Goal: Information Seeking & Learning: Understand process/instructions

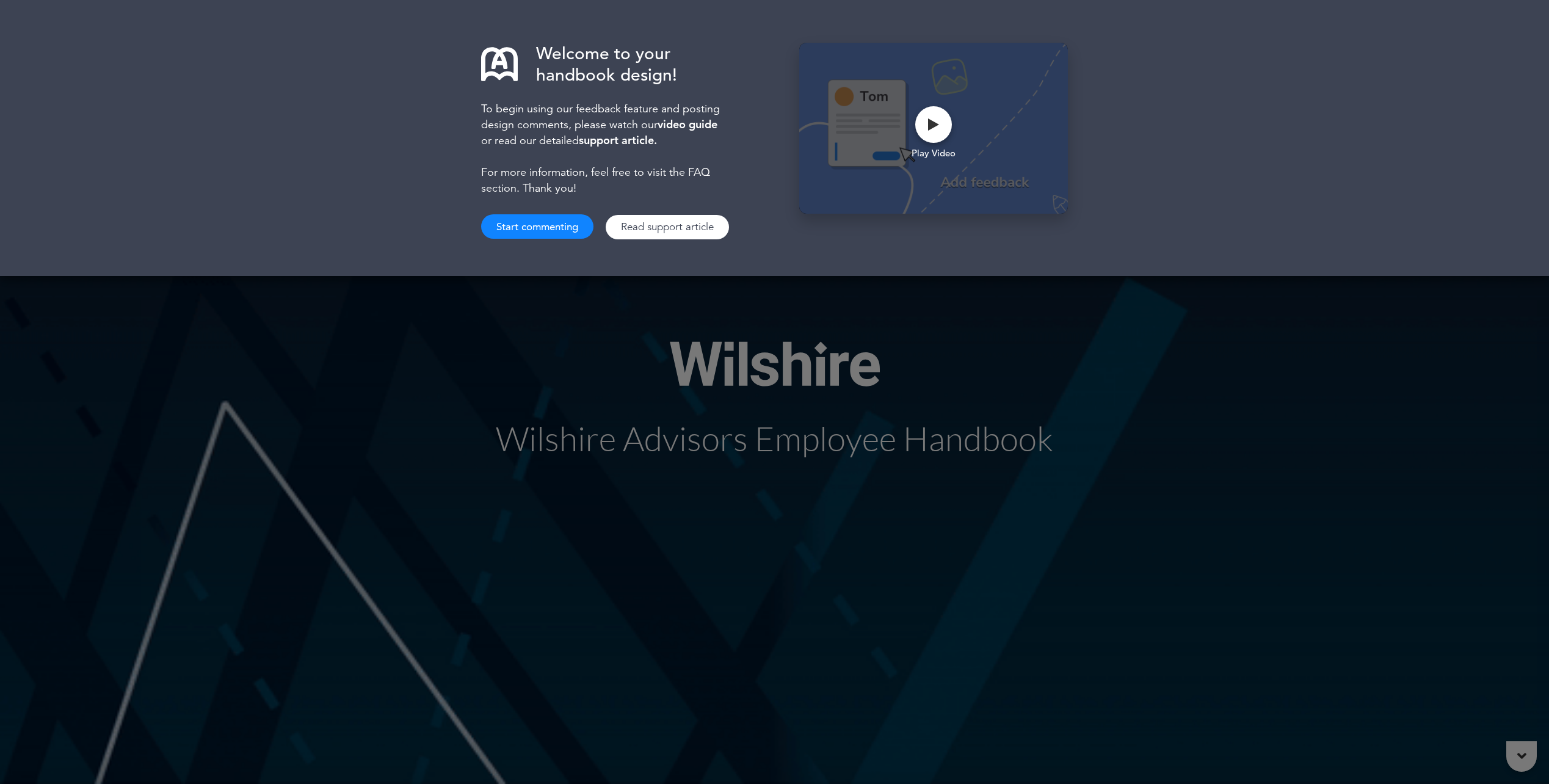
click at [477, 382] on div "Welcome to your handbook design! To begin using our feedback feature and postin…" at bounding box center [774, 392] width 1549 height 784
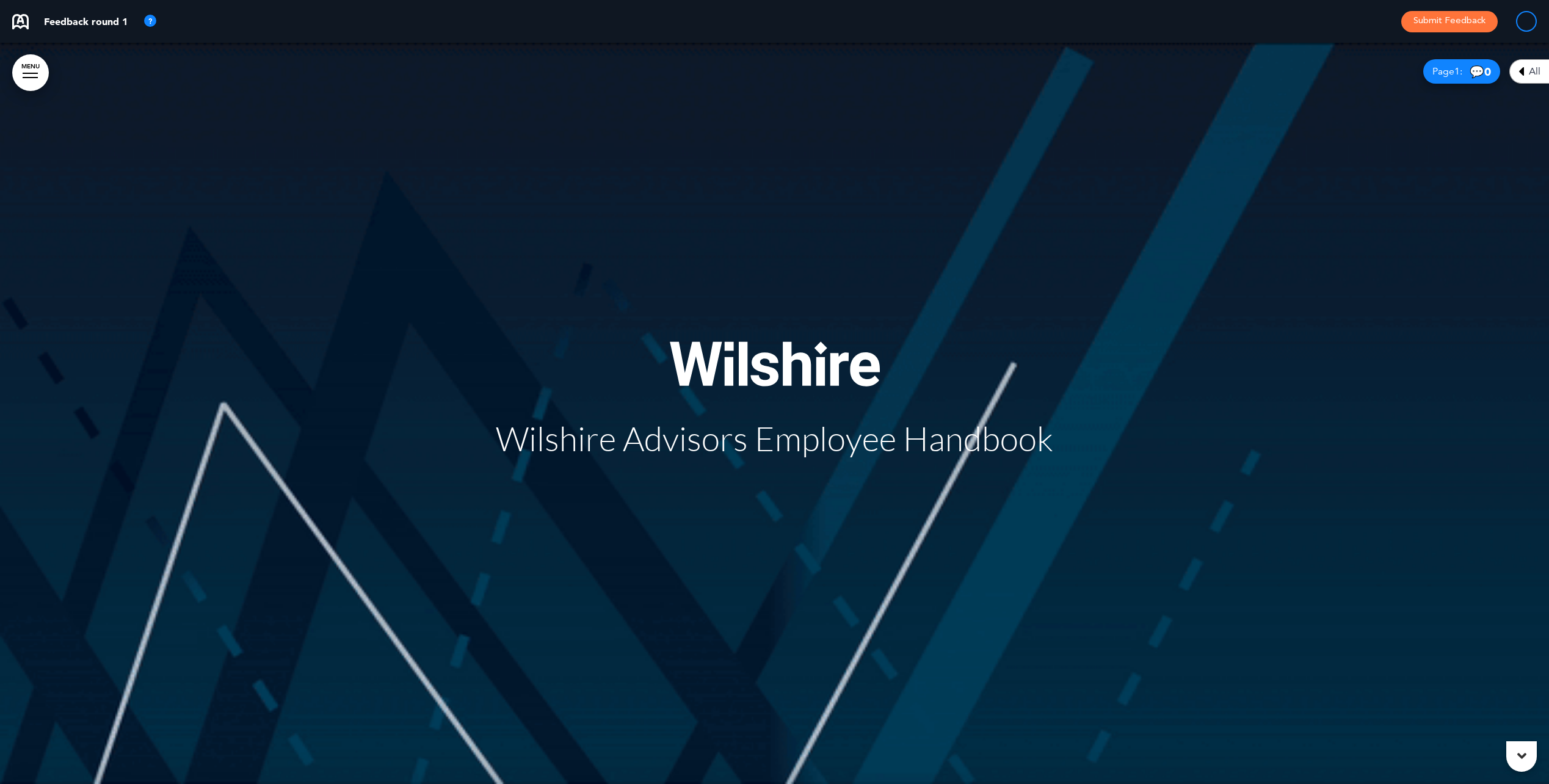
click at [533, 435] on span "Wilshire Advisors Employee Handbook" at bounding box center [774, 438] width 557 height 40
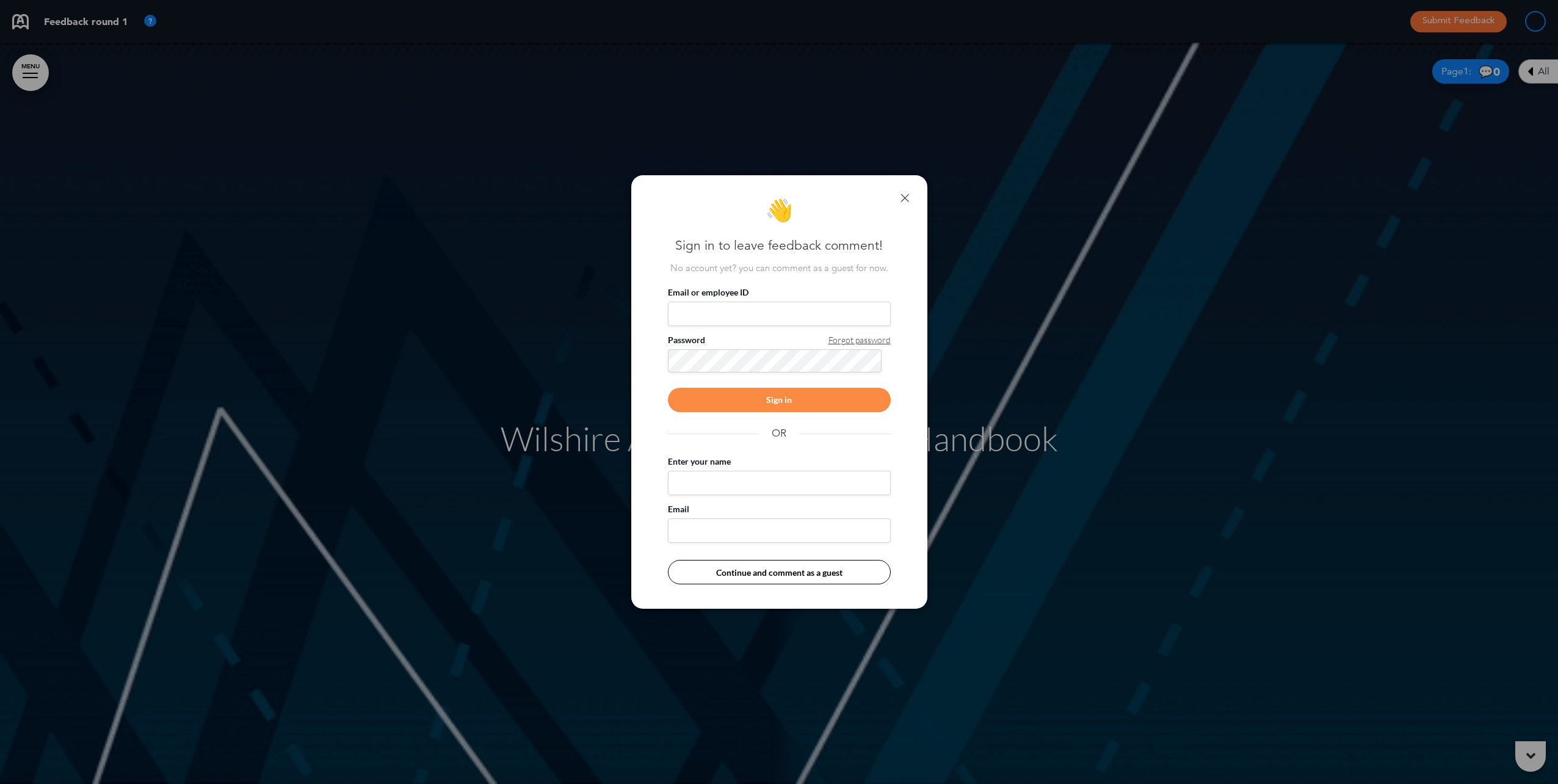
click at [731, 309] on input "Email or employee ID" at bounding box center [779, 314] width 223 height 25
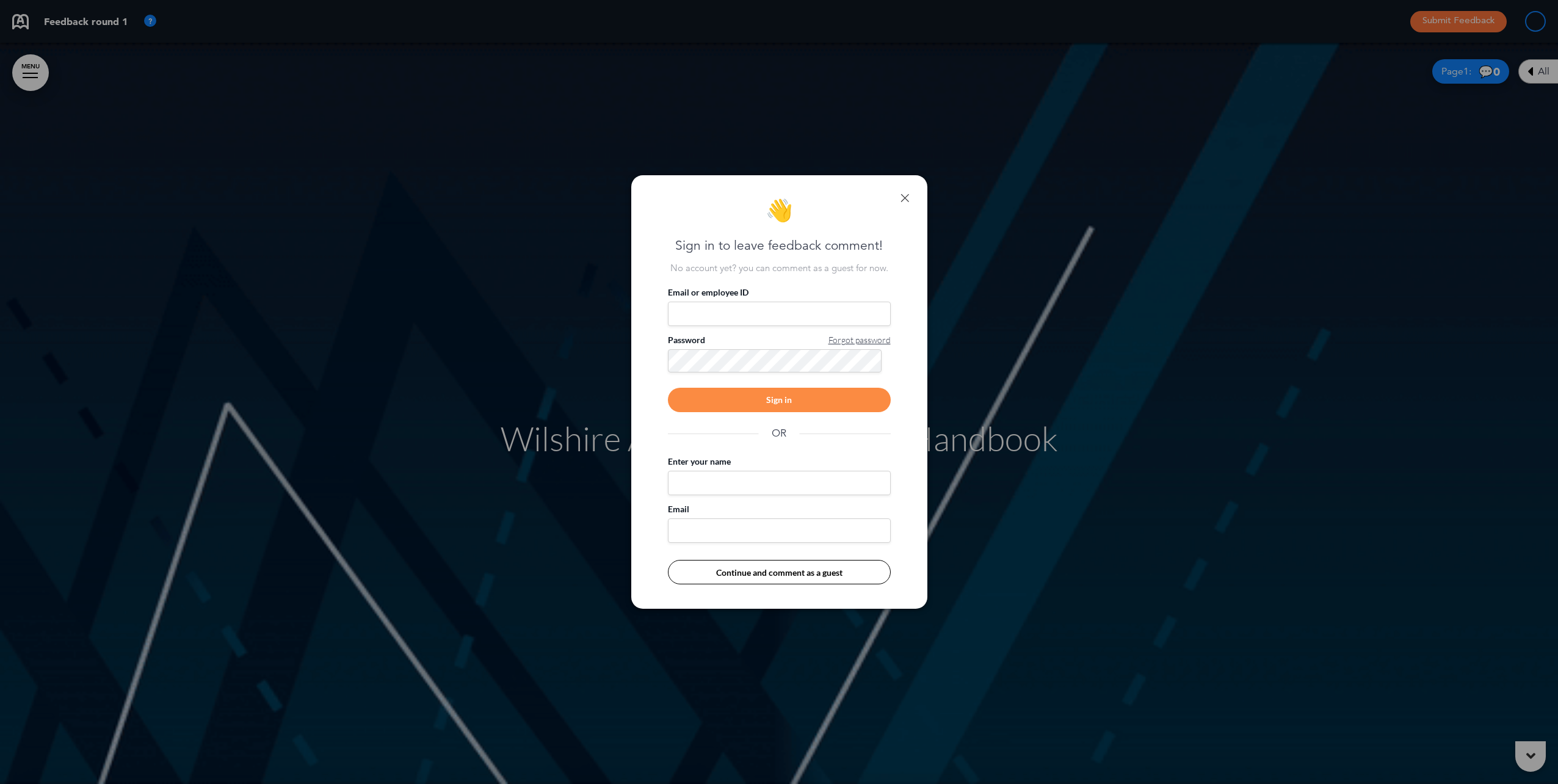
click at [742, 301] on input "Email or employee ID" at bounding box center [779, 314] width 223 height 25
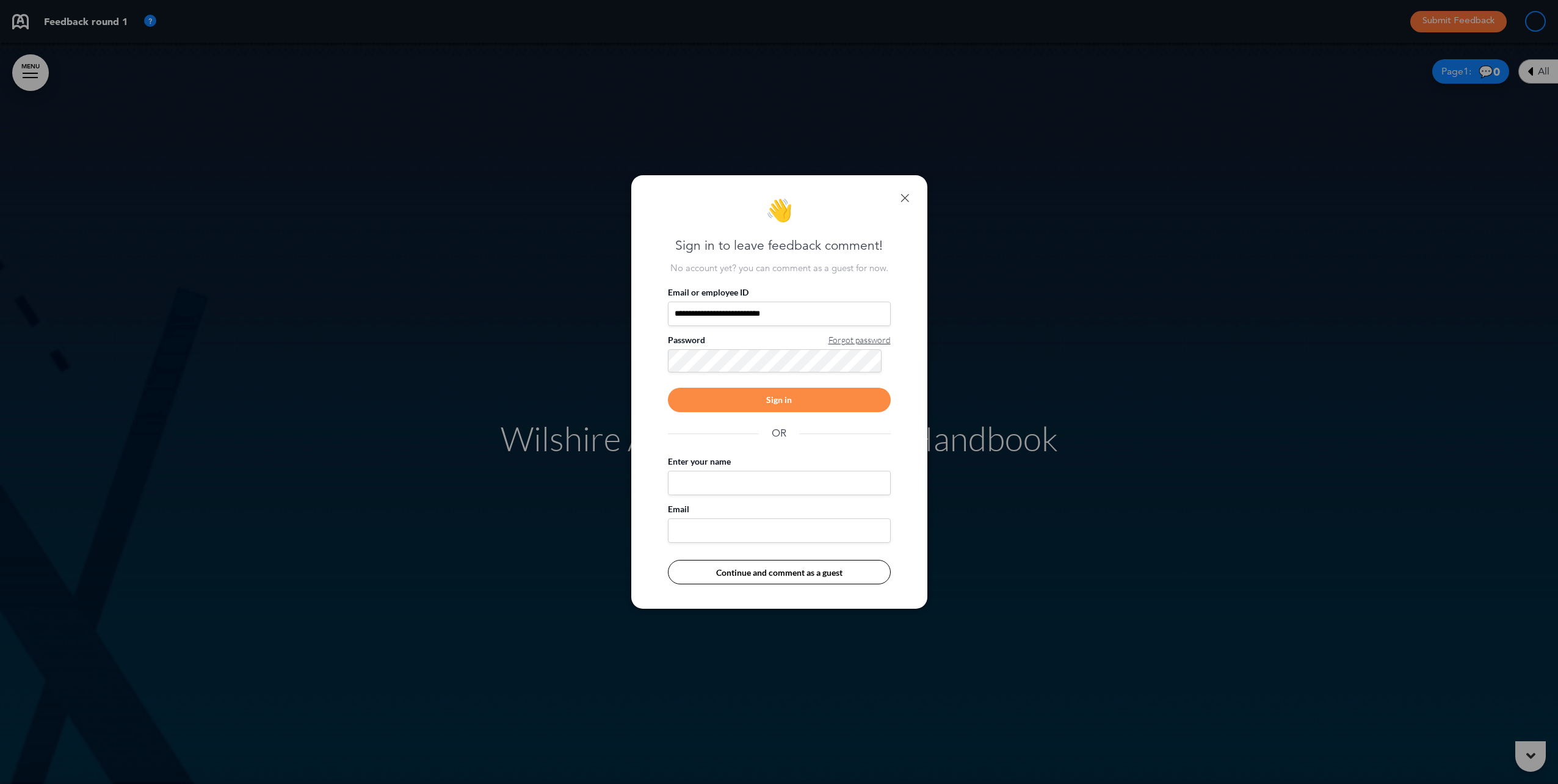
type input "**********"
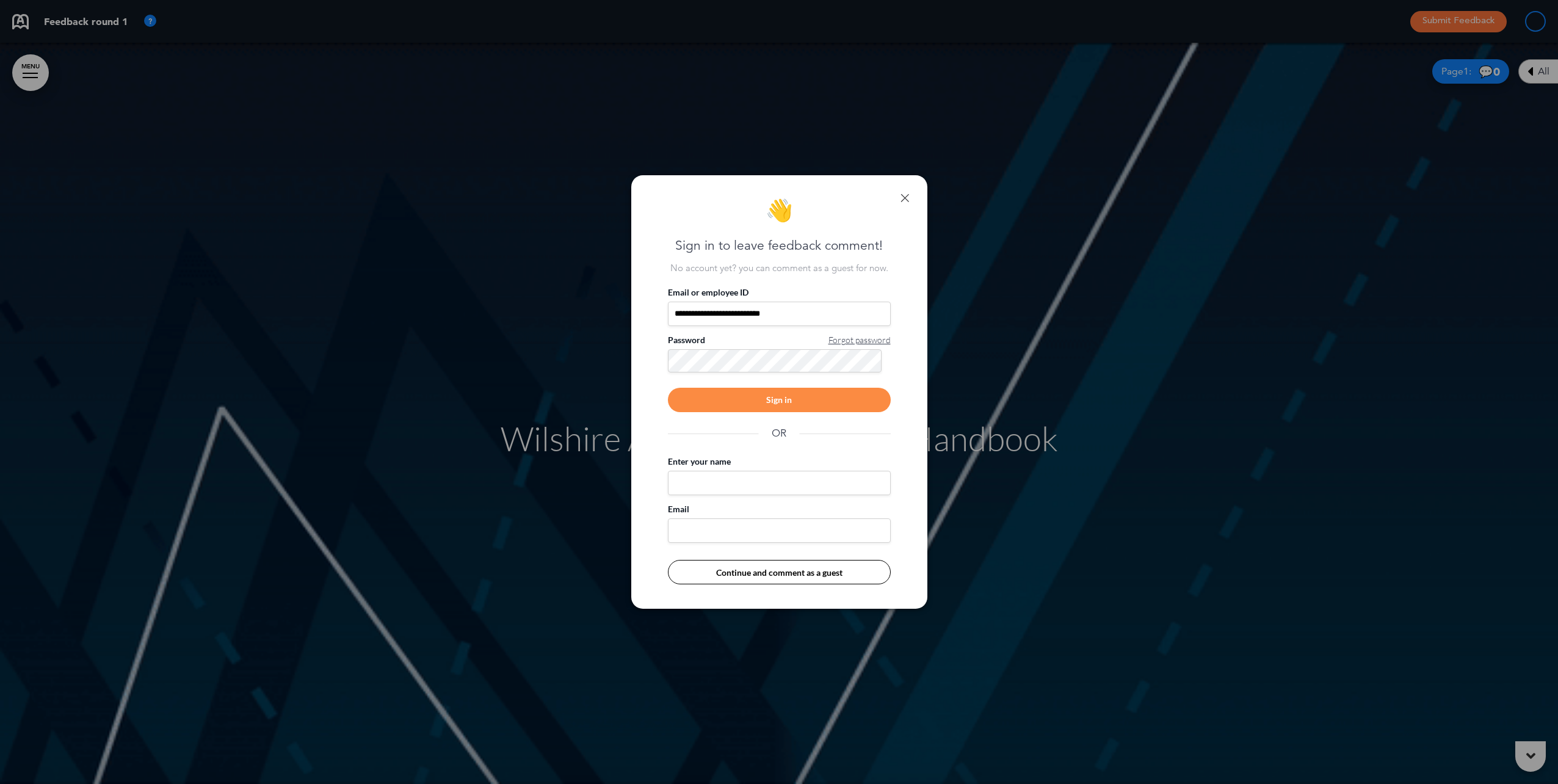
click at [724, 343] on div "Password Forgot password" at bounding box center [779, 340] width 223 height 12
drag, startPoint x: 901, startPoint y: 194, endPoint x: 931, endPoint y: 205, distance: 32.0
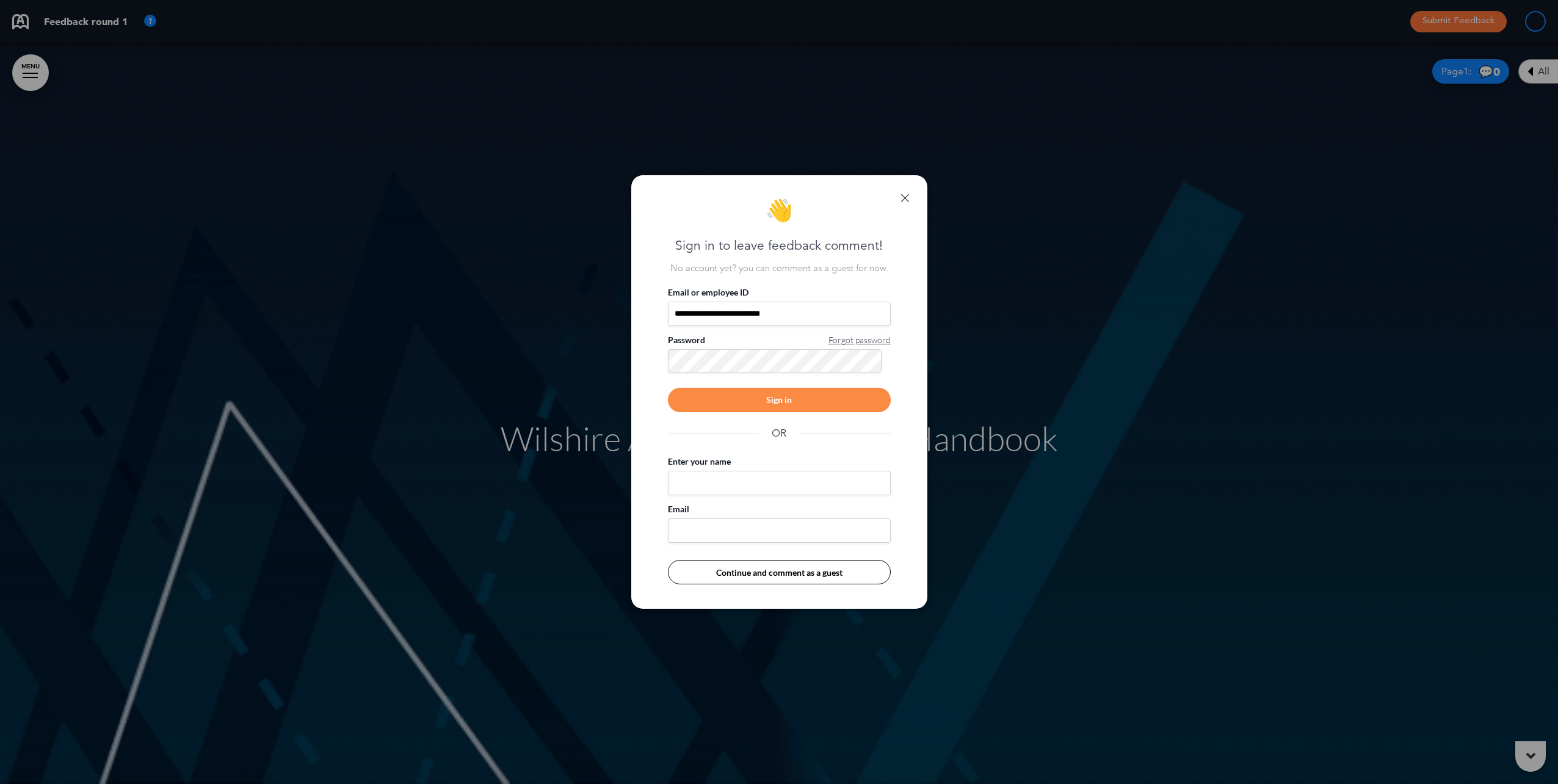
click at [901, 194] on link at bounding box center [905, 197] width 8 height 8
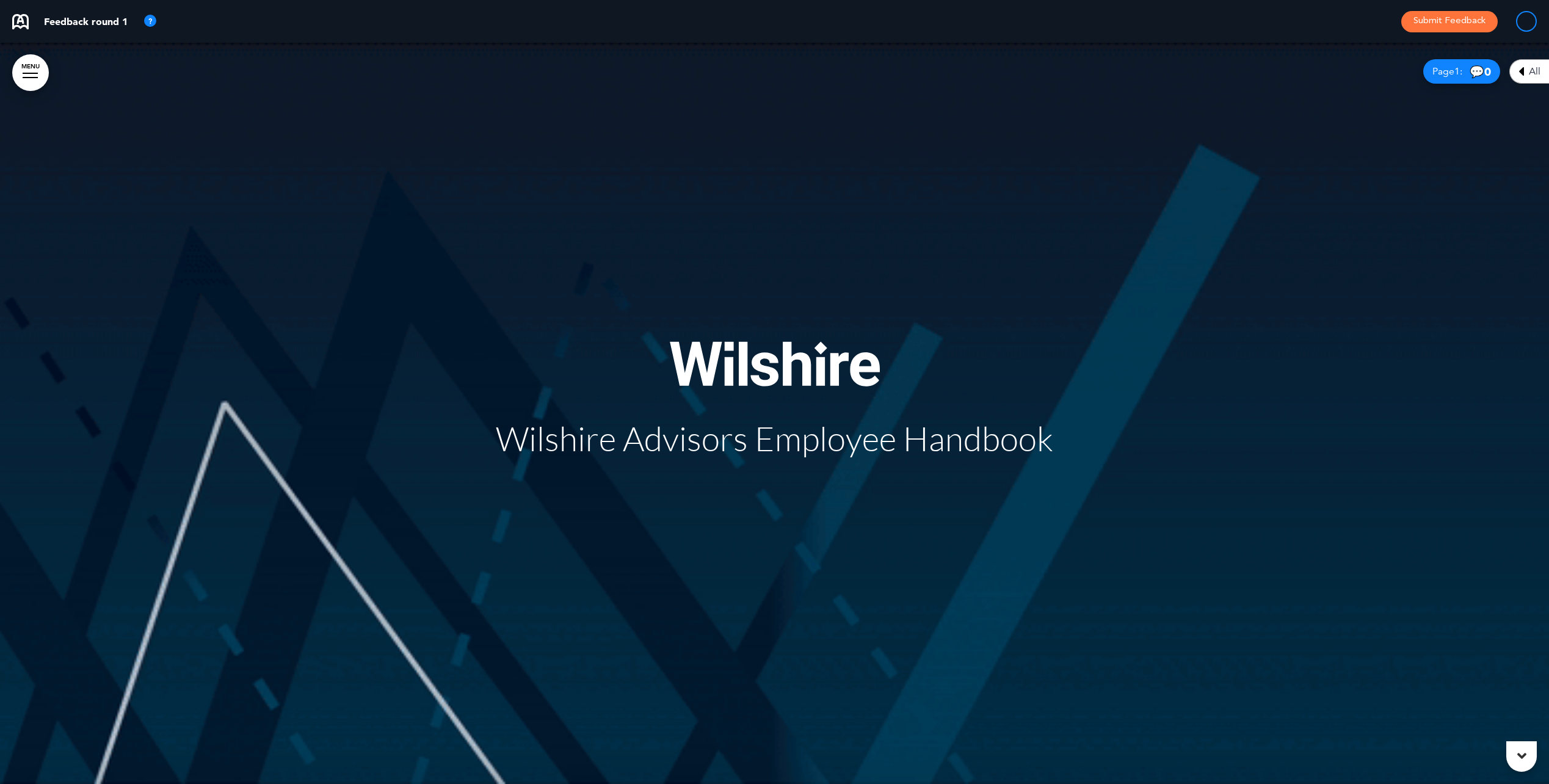
click at [84, 17] on p "Feedback round 1" at bounding box center [85, 21] width 83 height 10
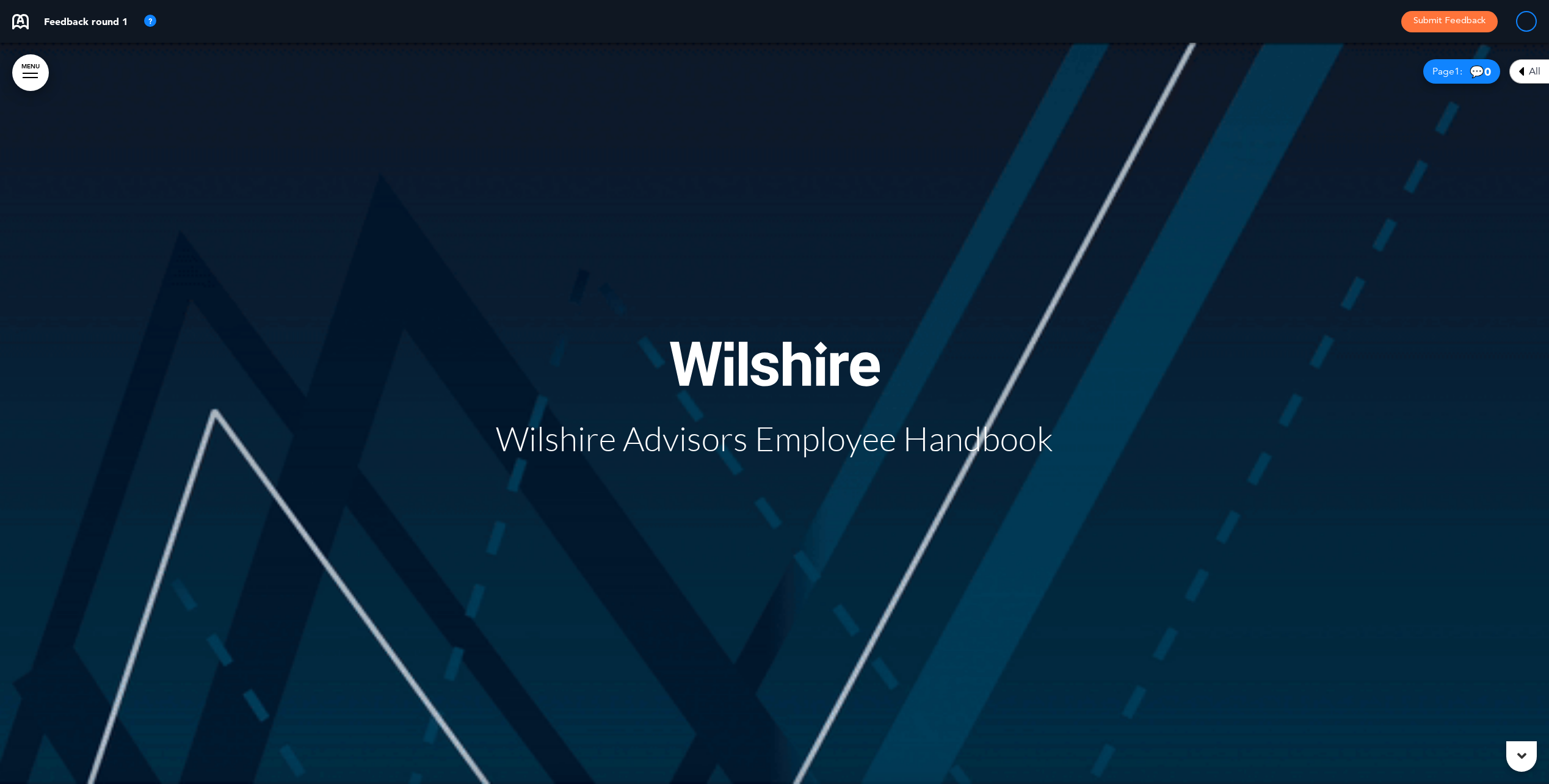
click at [777, 418] on span "Wilshire Advisors Employee Handbook" at bounding box center [774, 438] width 557 height 40
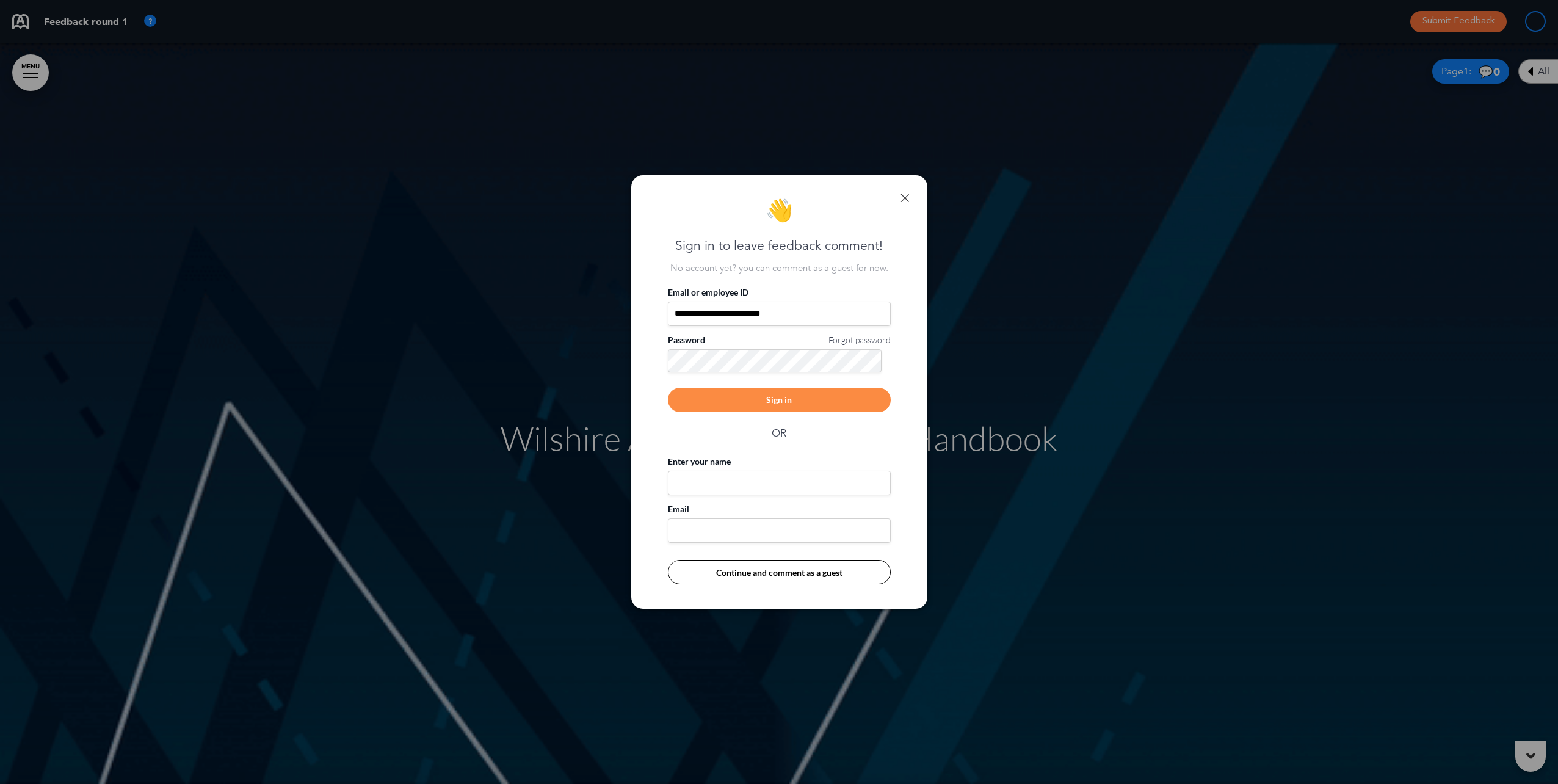
click at [718, 486] on input "Enter your name" at bounding box center [779, 483] width 223 height 25
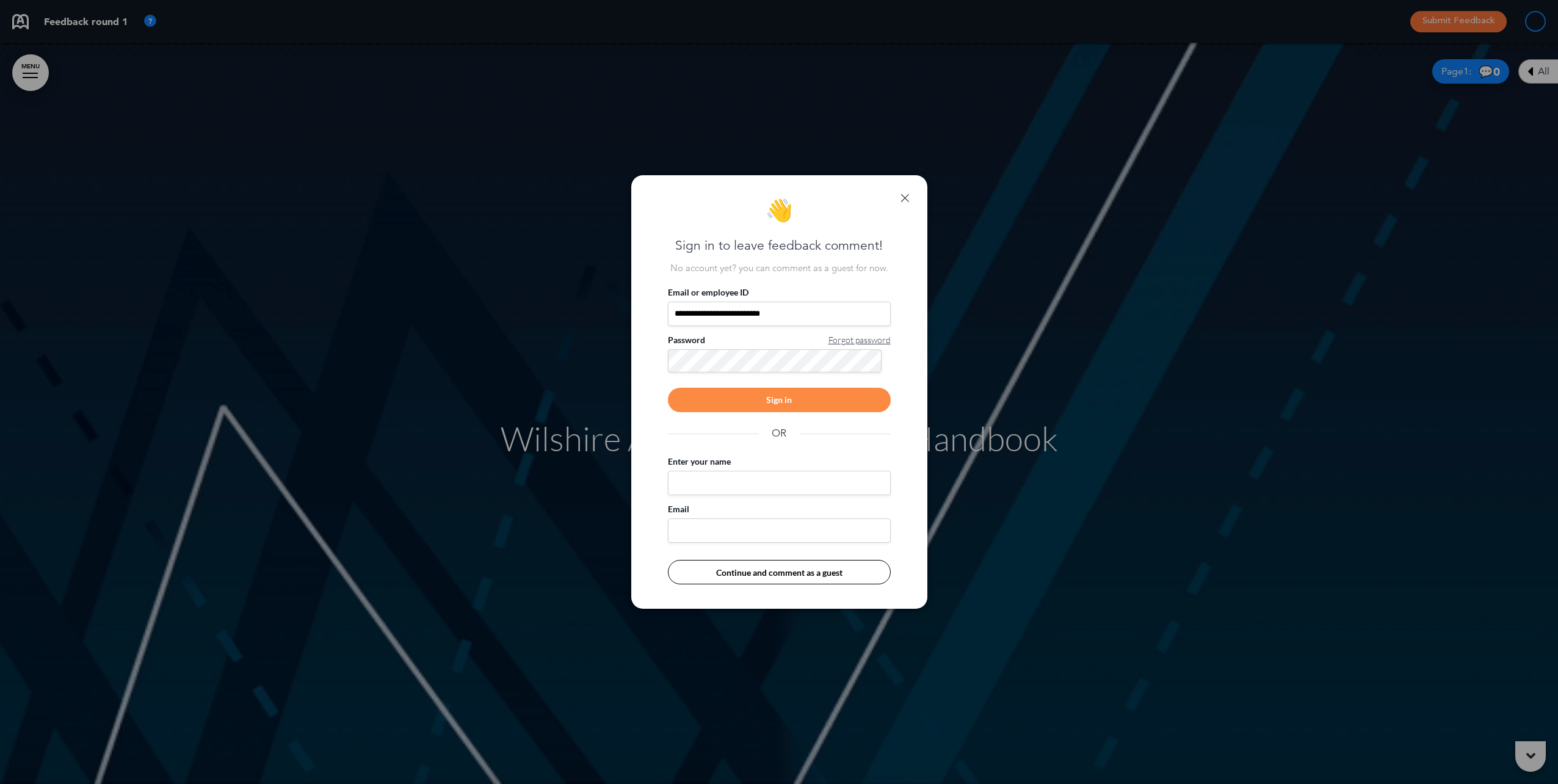
click at [788, 402] on div "Sign in" at bounding box center [779, 400] width 223 height 25
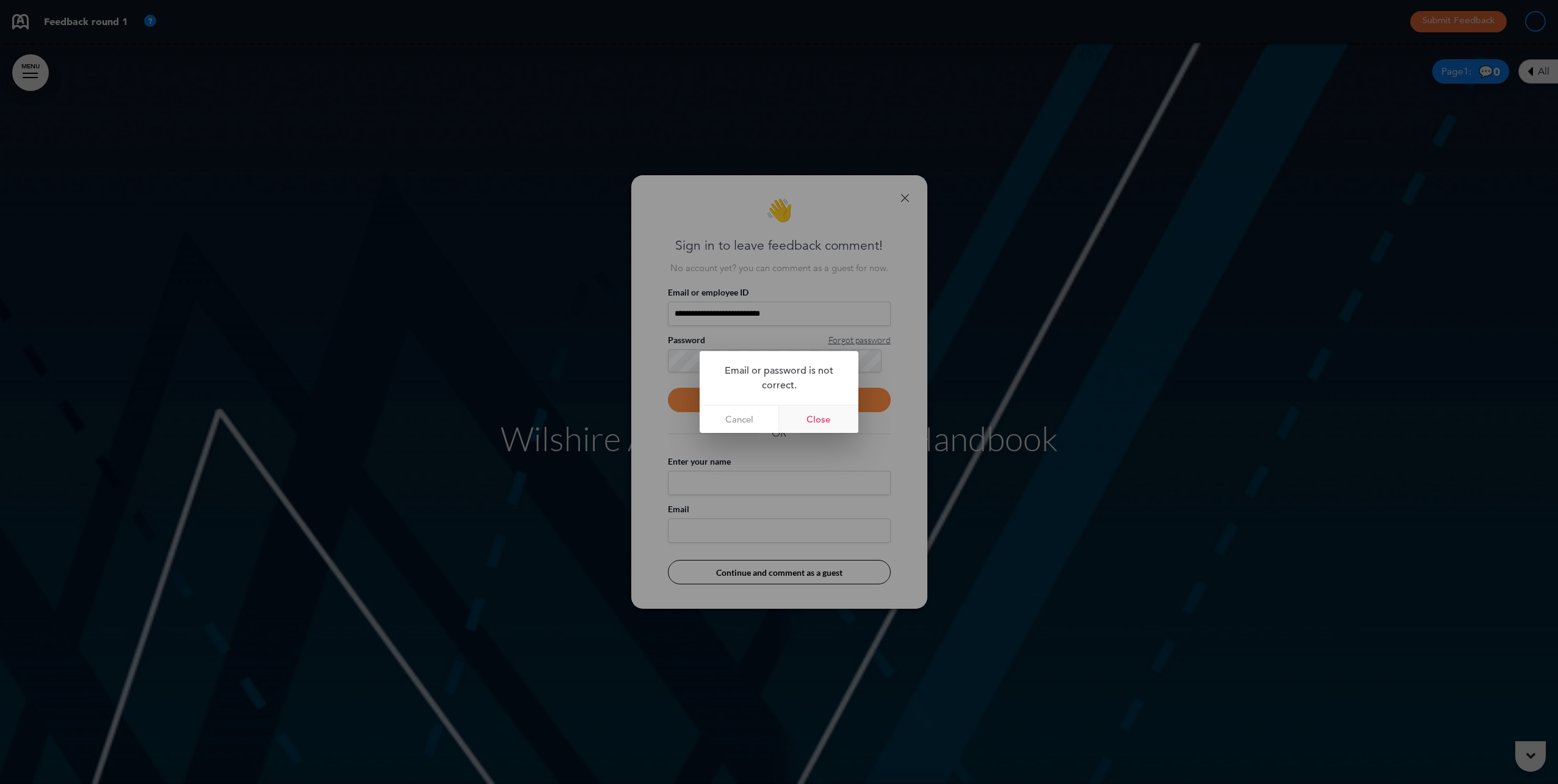
click at [819, 422] on link "Close" at bounding box center [819, 418] width 79 height 27
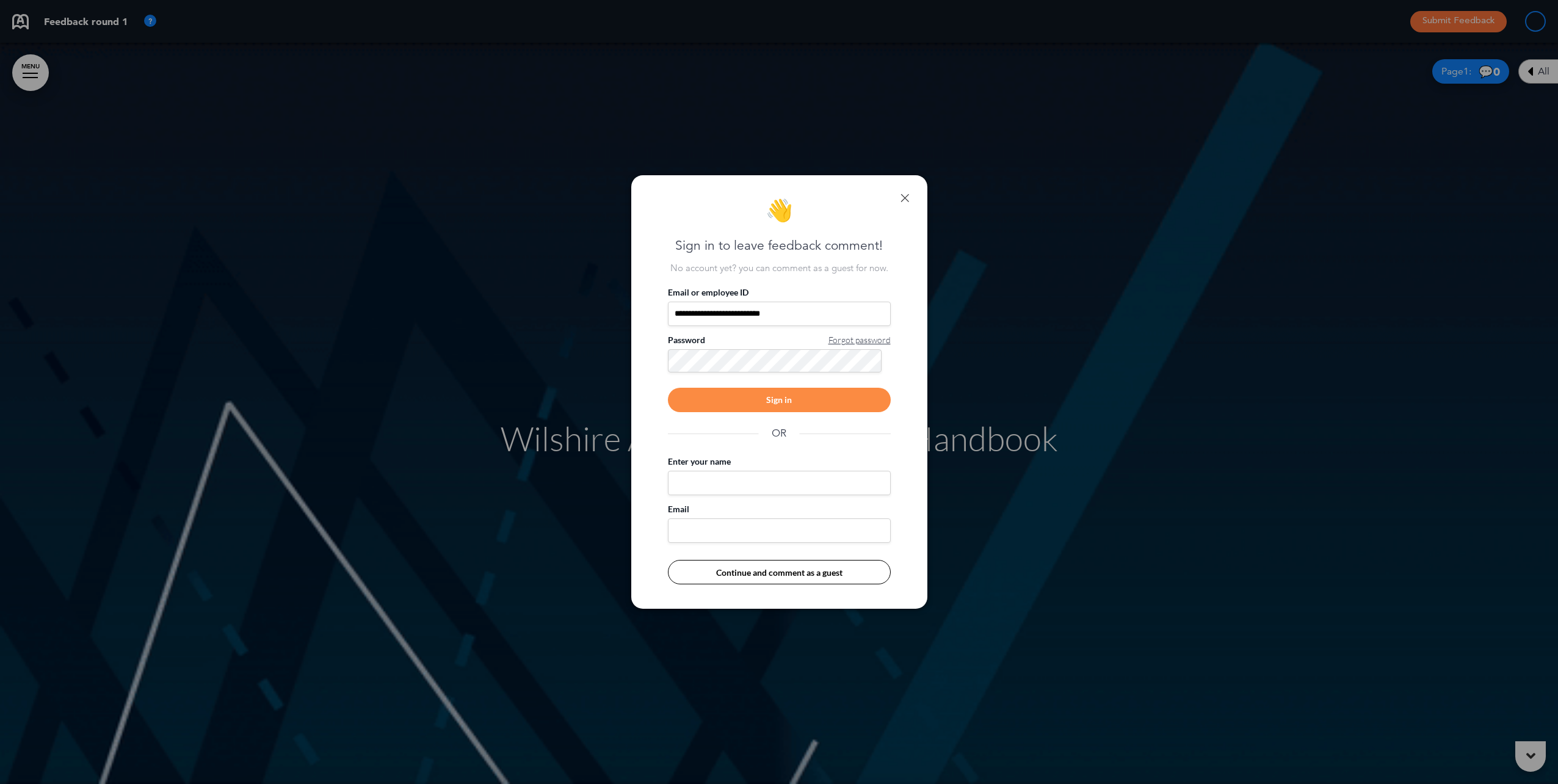
click at [850, 375] on div "**********" at bounding box center [779, 435] width 223 height 298
click at [872, 335] on span "Forgot password" at bounding box center [859, 340] width 62 height 12
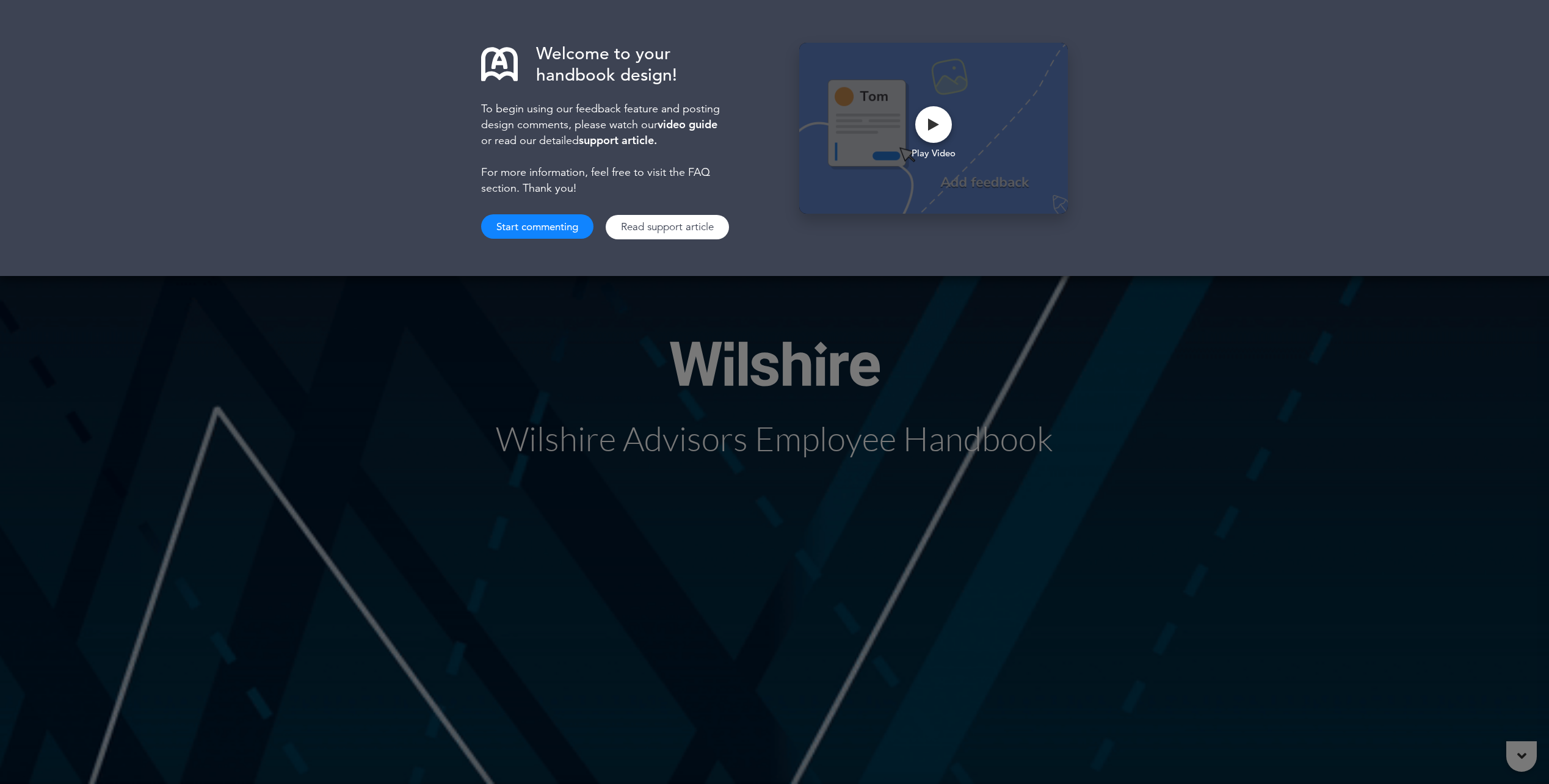
drag, startPoint x: 553, startPoint y: 413, endPoint x: 572, endPoint y: 427, distance: 23.6
click at [554, 413] on div "Welcome to your handbook design! To begin using our feedback feature and postin…" at bounding box center [774, 392] width 1549 height 784
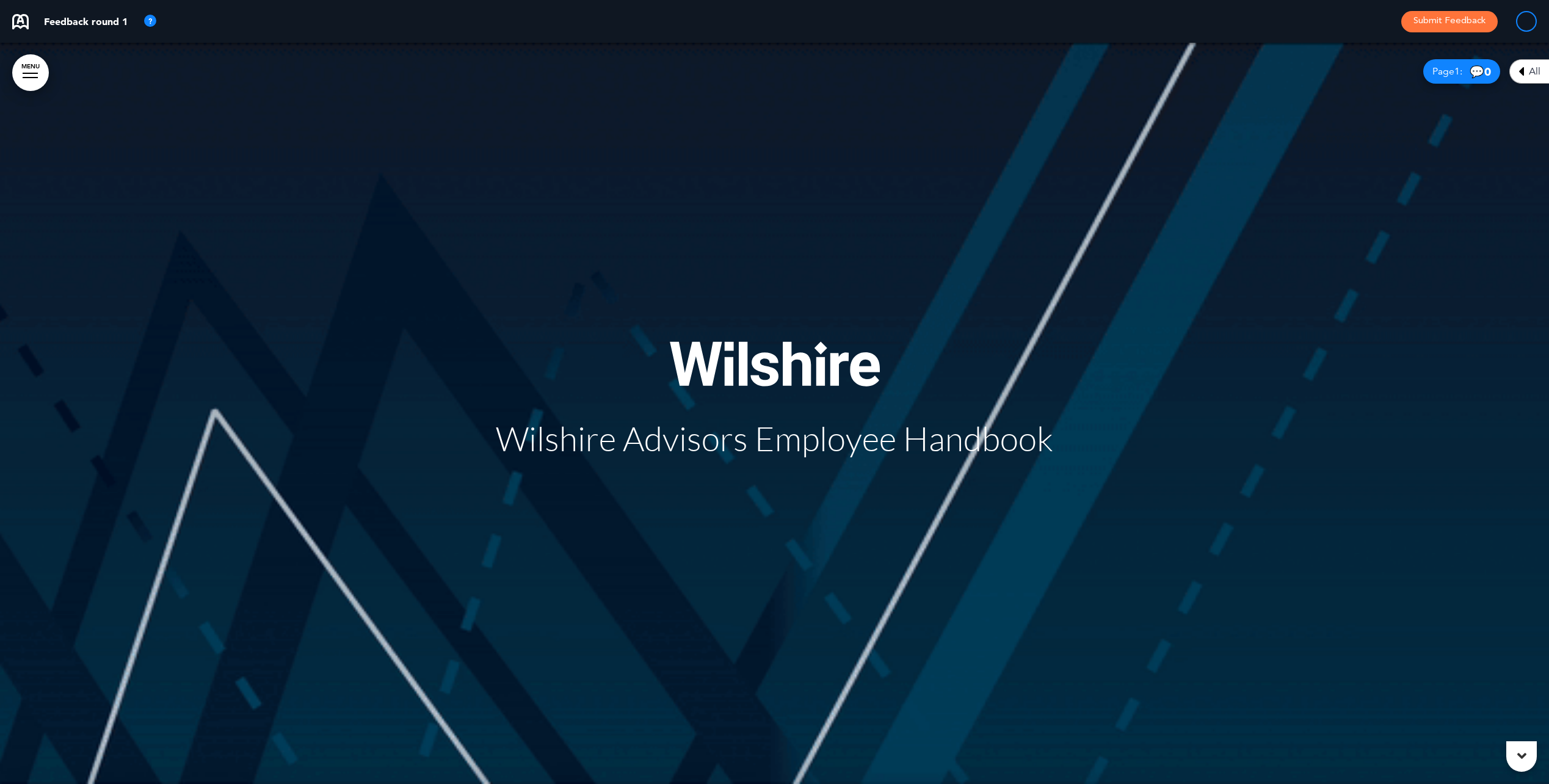
click at [569, 460] on div "Wilshire Advisors Employee Handbook" at bounding box center [774, 413] width 610 height 236
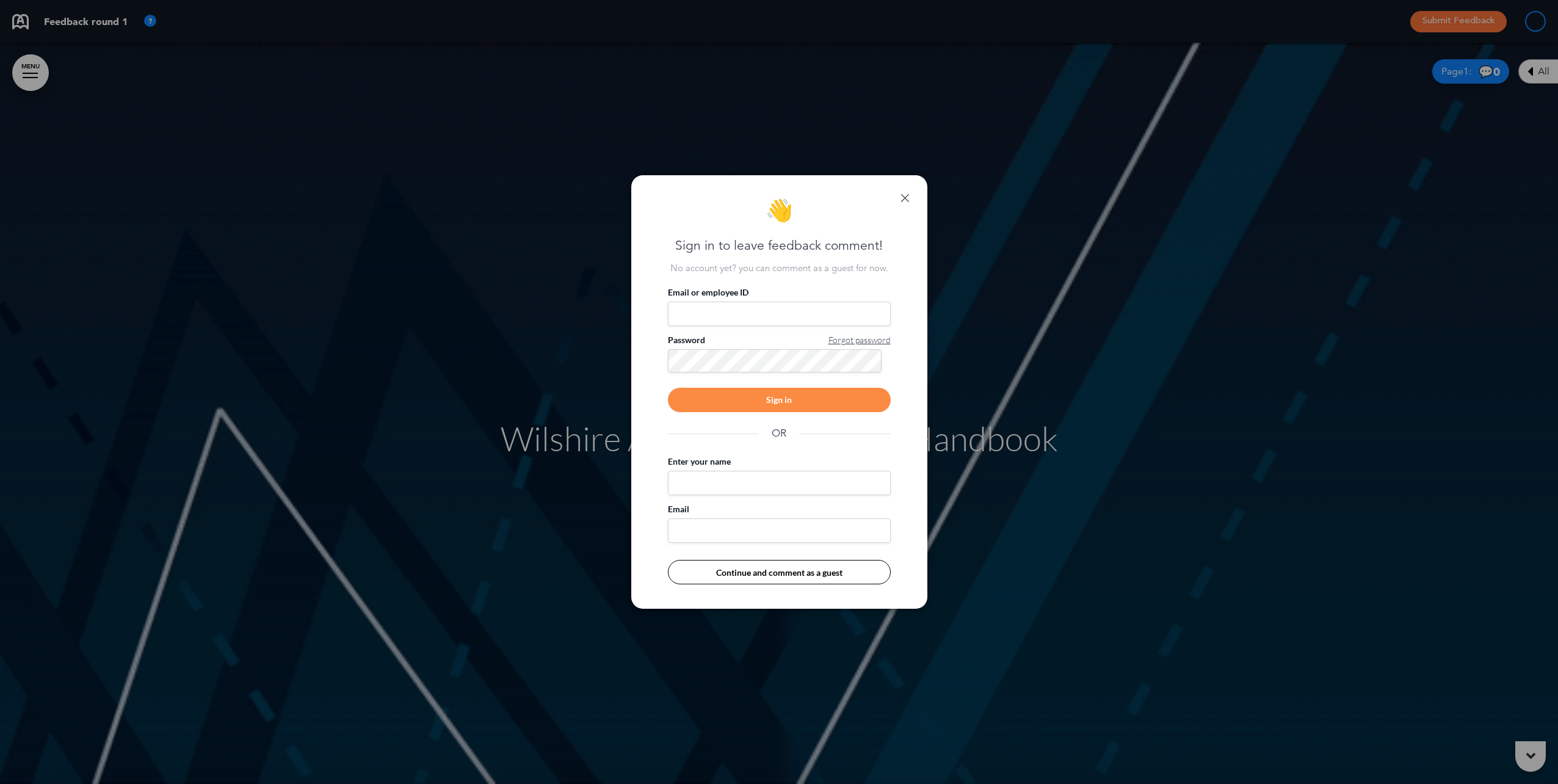
click at [682, 305] on input "Email or employee ID" at bounding box center [779, 314] width 223 height 25
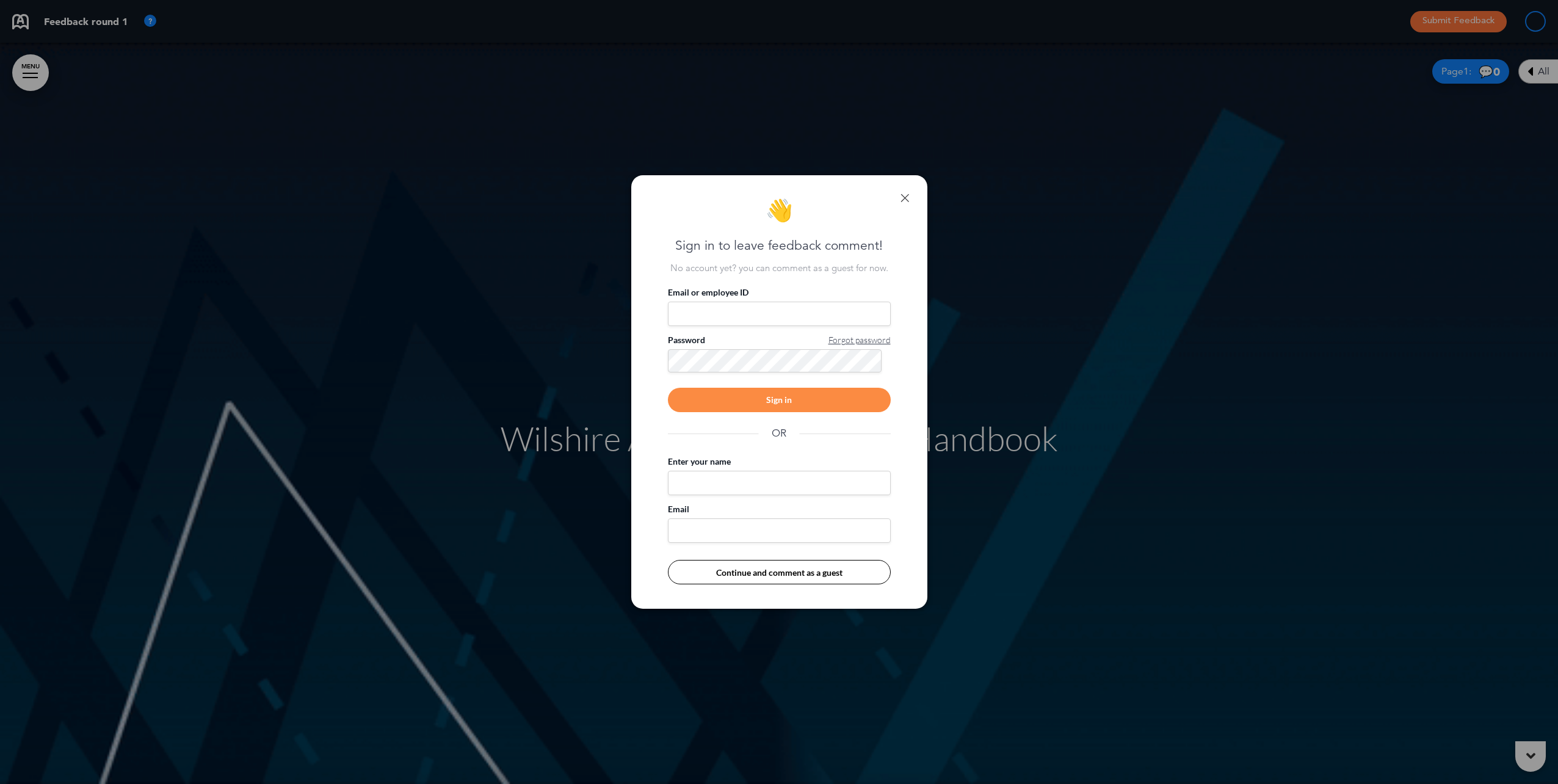
click at [741, 310] on input "Email or employee ID" at bounding box center [779, 314] width 223 height 25
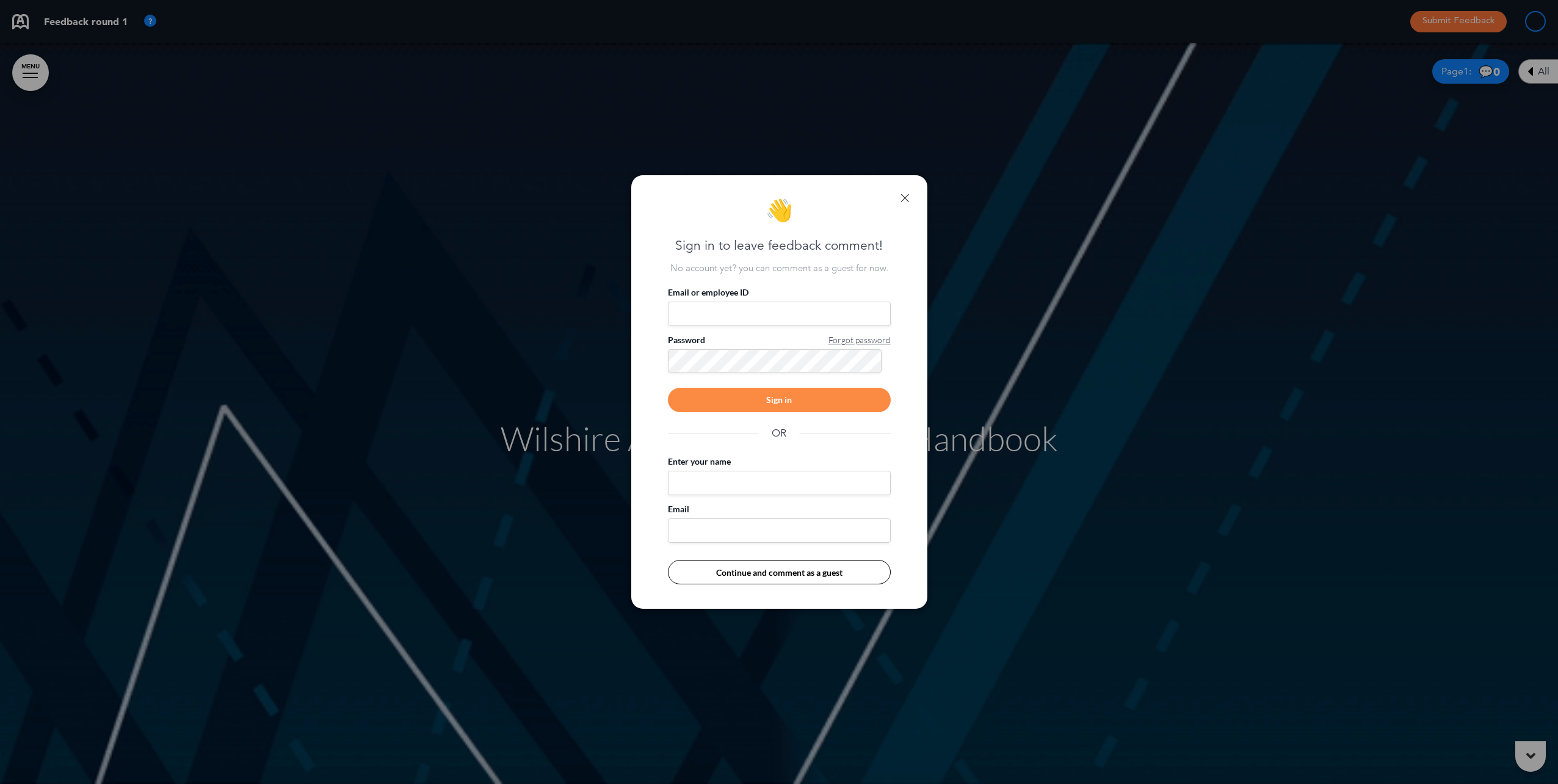
paste input "**********"
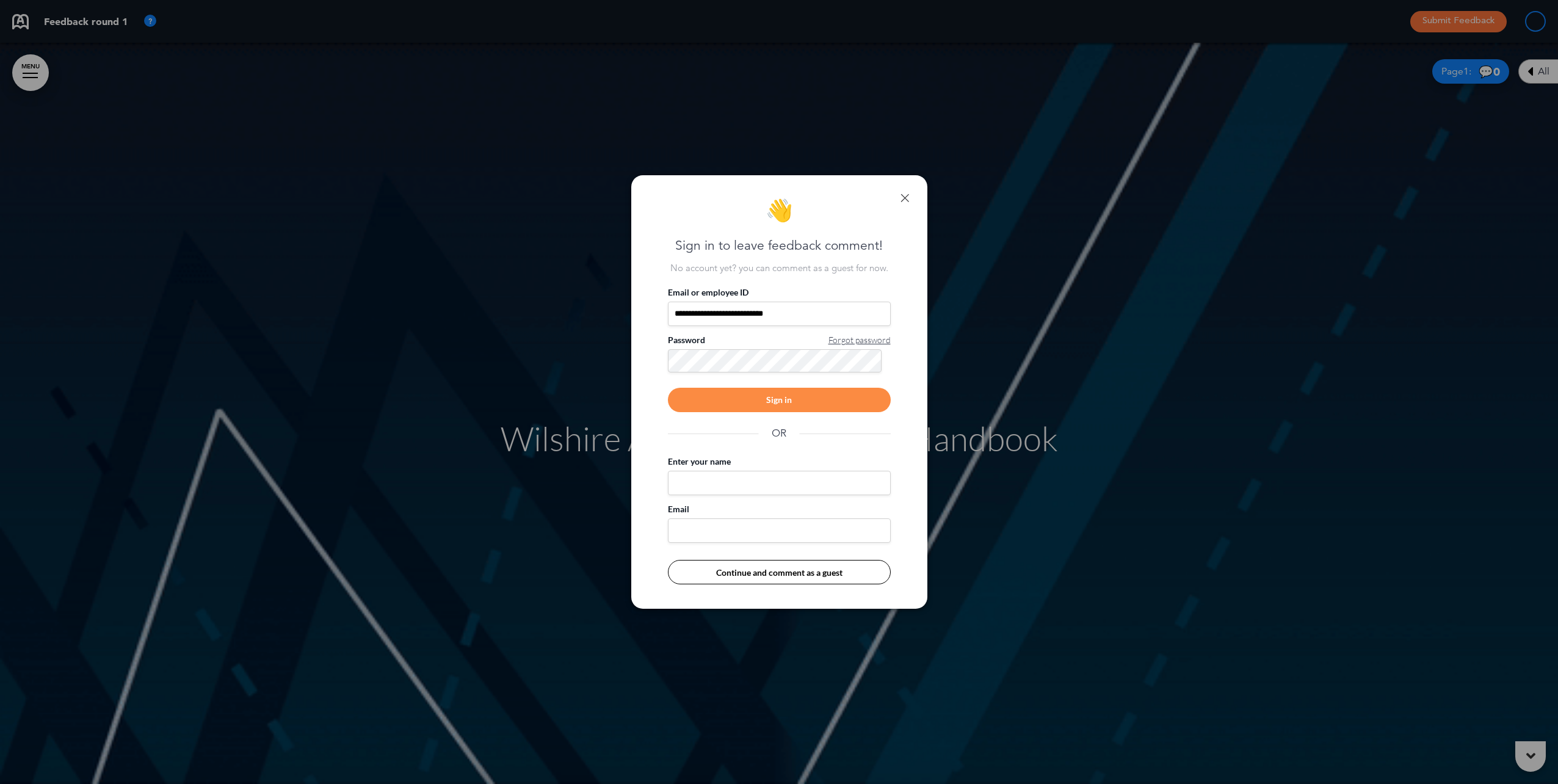
type input "**********"
click at [812, 399] on div "Sign in" at bounding box center [779, 400] width 223 height 25
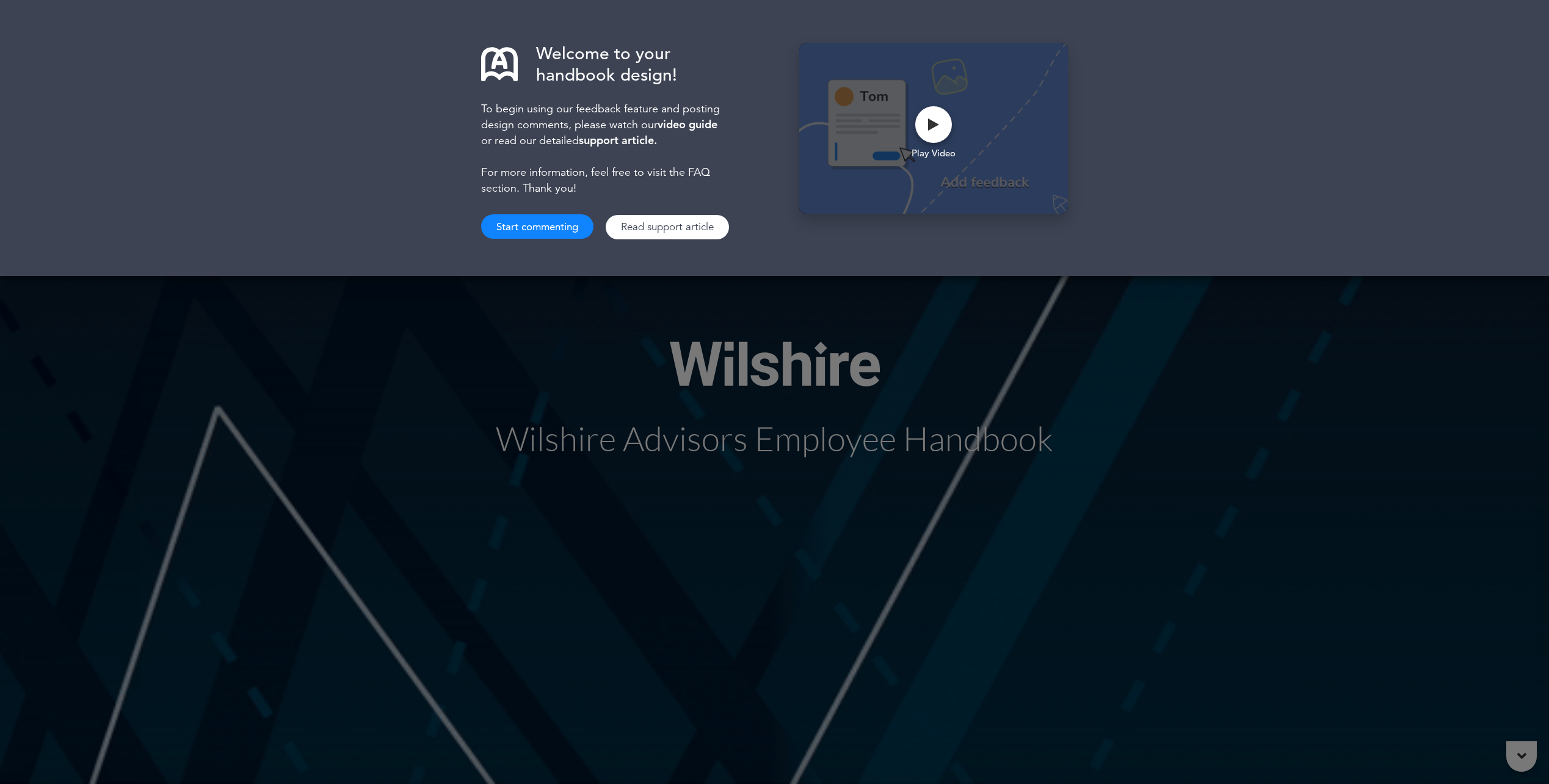
click at [544, 221] on button "Start commenting" at bounding box center [538, 227] width 112 height 25
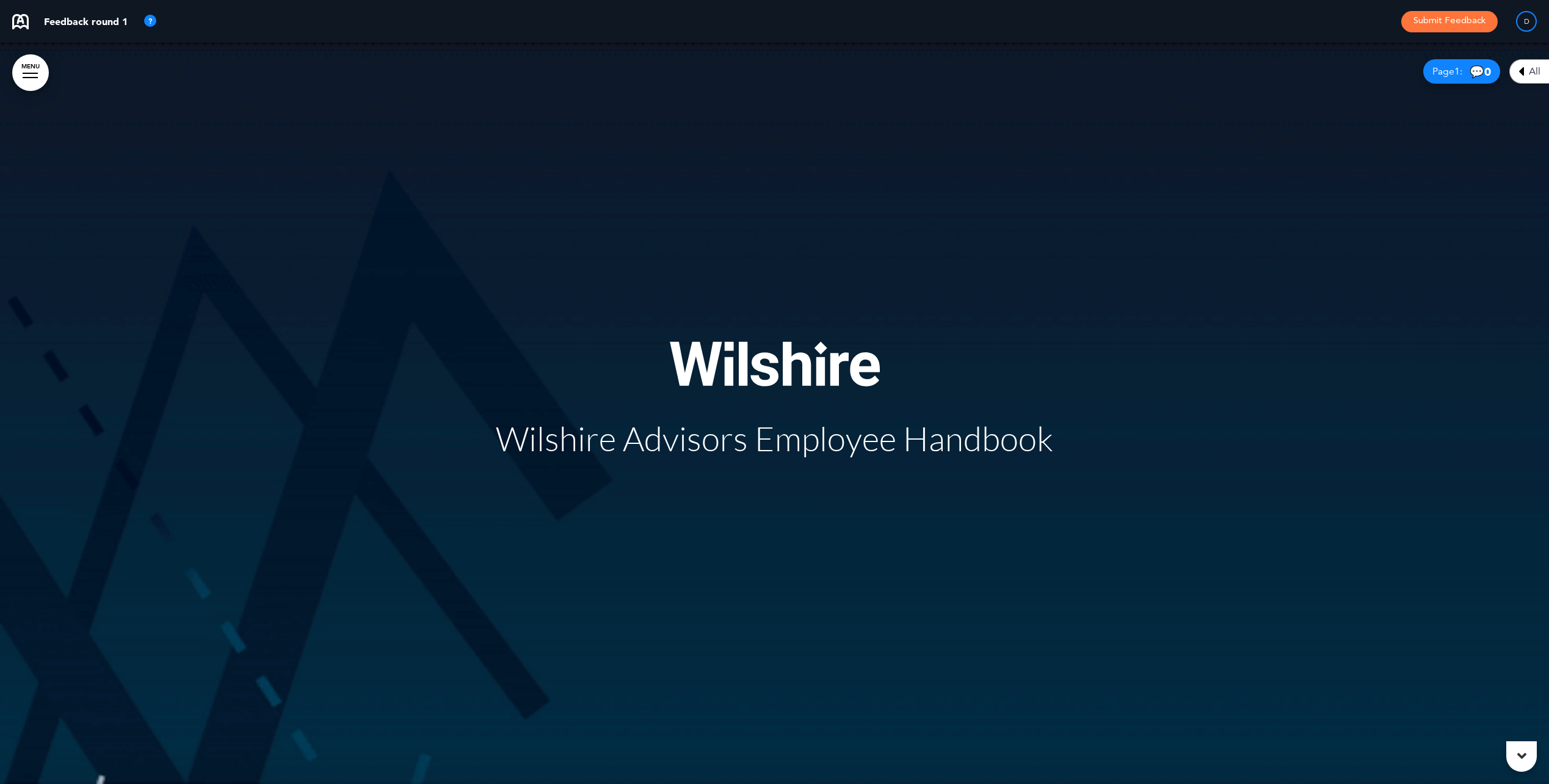
click at [570, 435] on span "Wilshire Advisors Employee Handbook" at bounding box center [774, 438] width 557 height 40
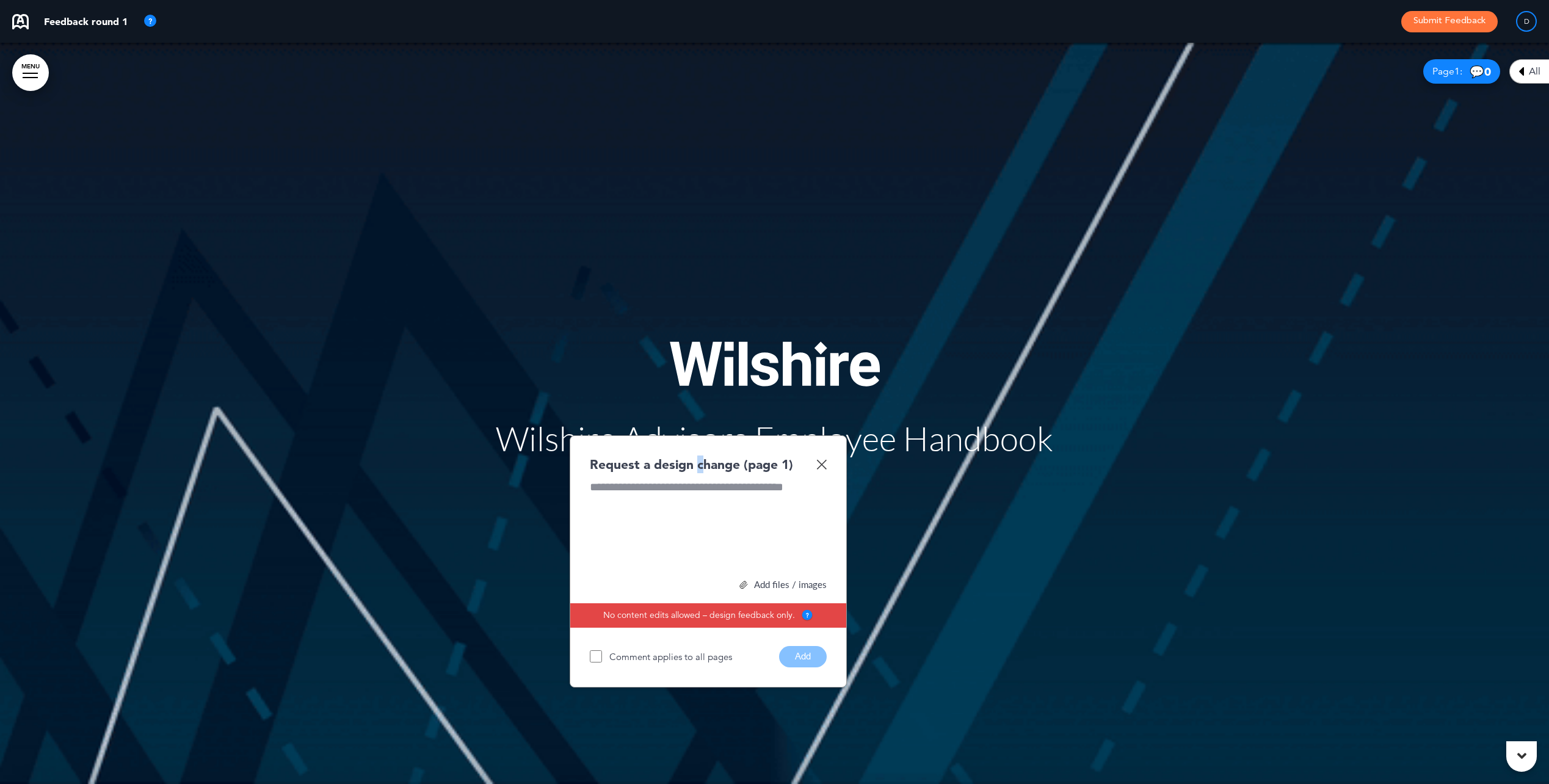
drag, startPoint x: 699, startPoint y: 446, endPoint x: 707, endPoint y: 490, distance: 44.7
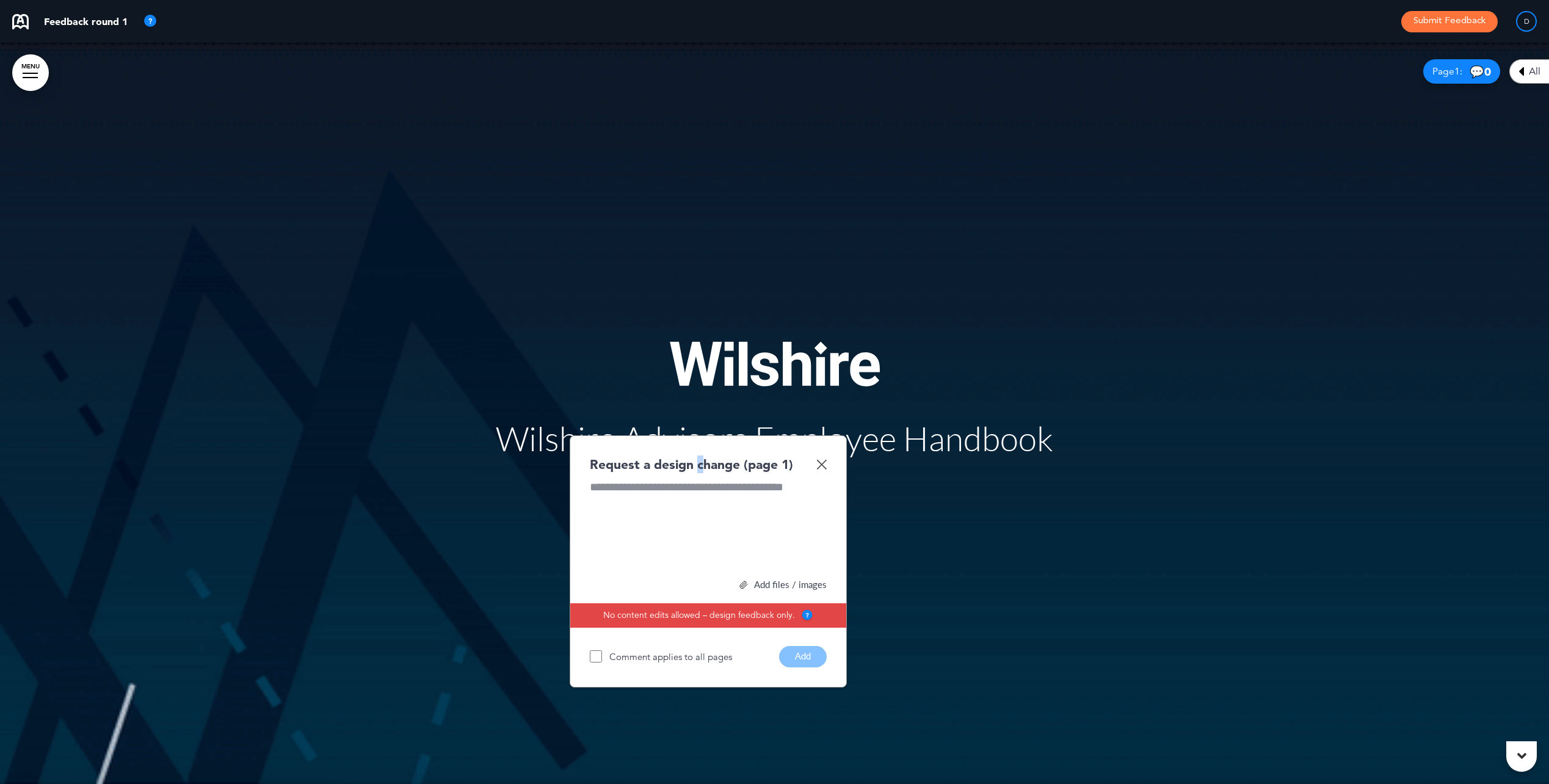
click at [707, 490] on div "Request a design change (page 1) Add files / images Select or drag & drop your …" at bounding box center [708, 560] width 277 height 252
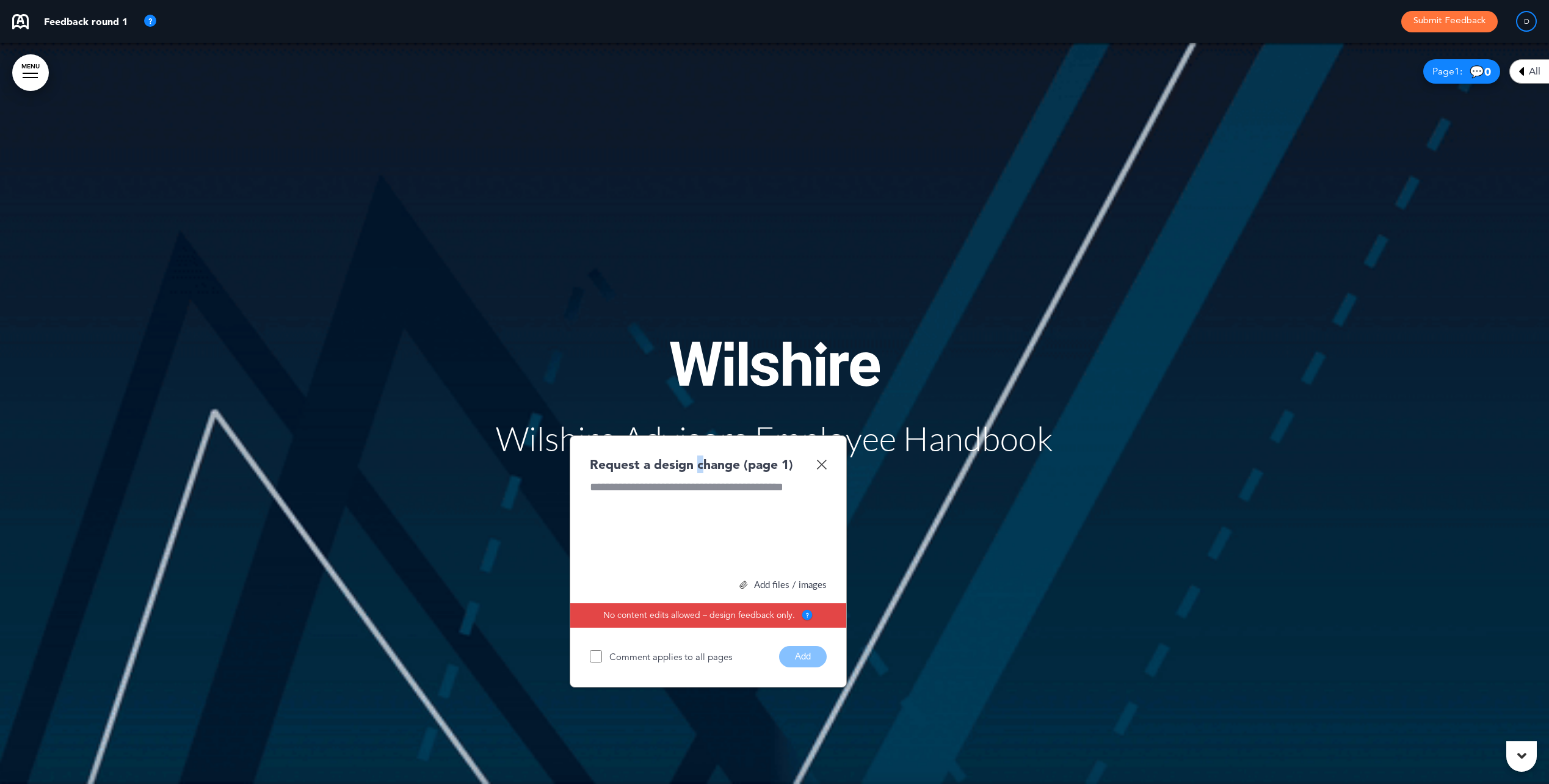
click at [821, 466] on img at bounding box center [822, 464] width 11 height 11
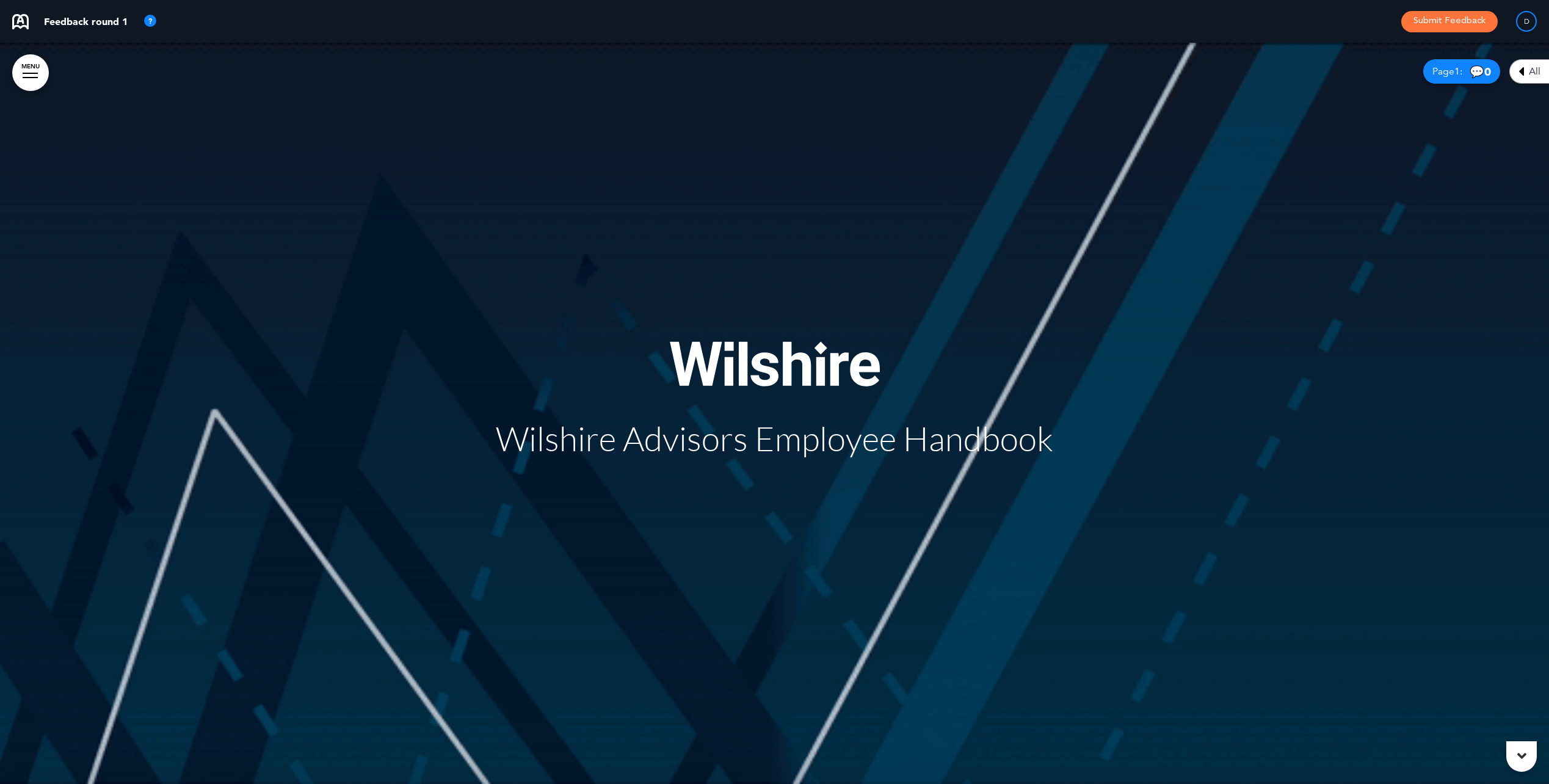
click at [726, 431] on span "Wilshire Advisors Employee Handbook" at bounding box center [774, 438] width 557 height 40
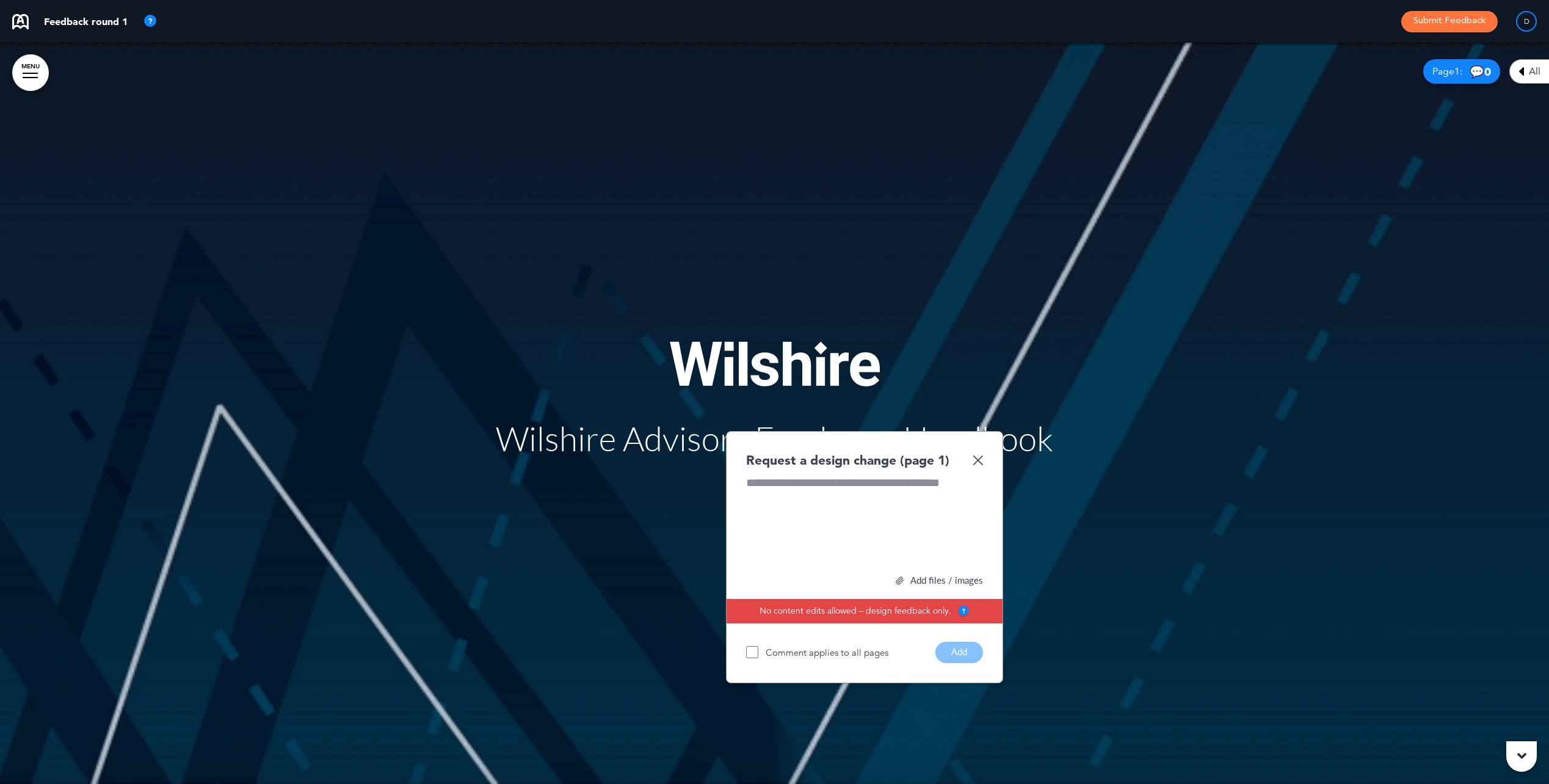
click at [977, 460] on img at bounding box center [978, 460] width 11 height 11
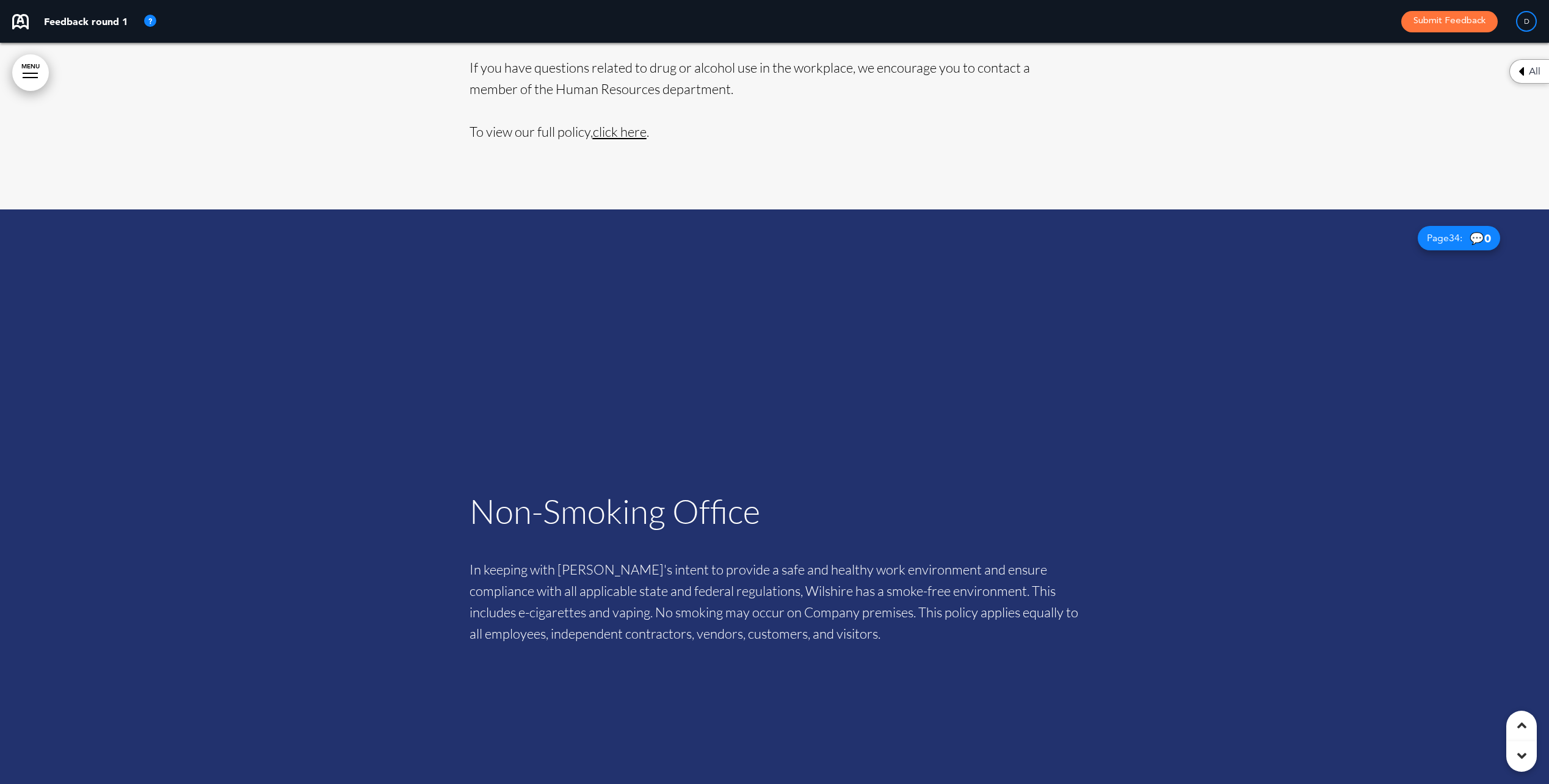
scroll to position [25852, 0]
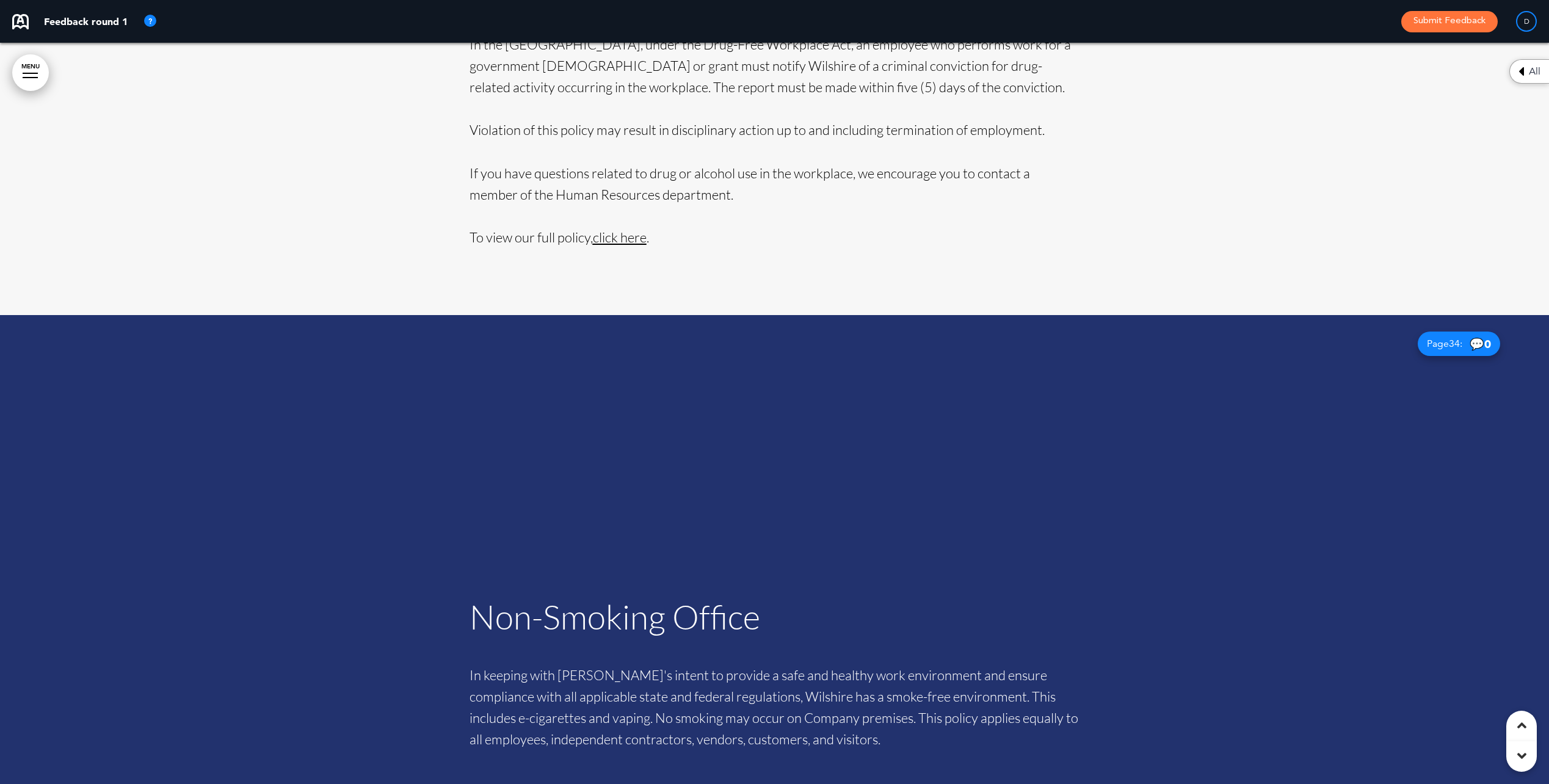
click at [627, 229] on span "﻿click here" at bounding box center [619, 237] width 54 height 17
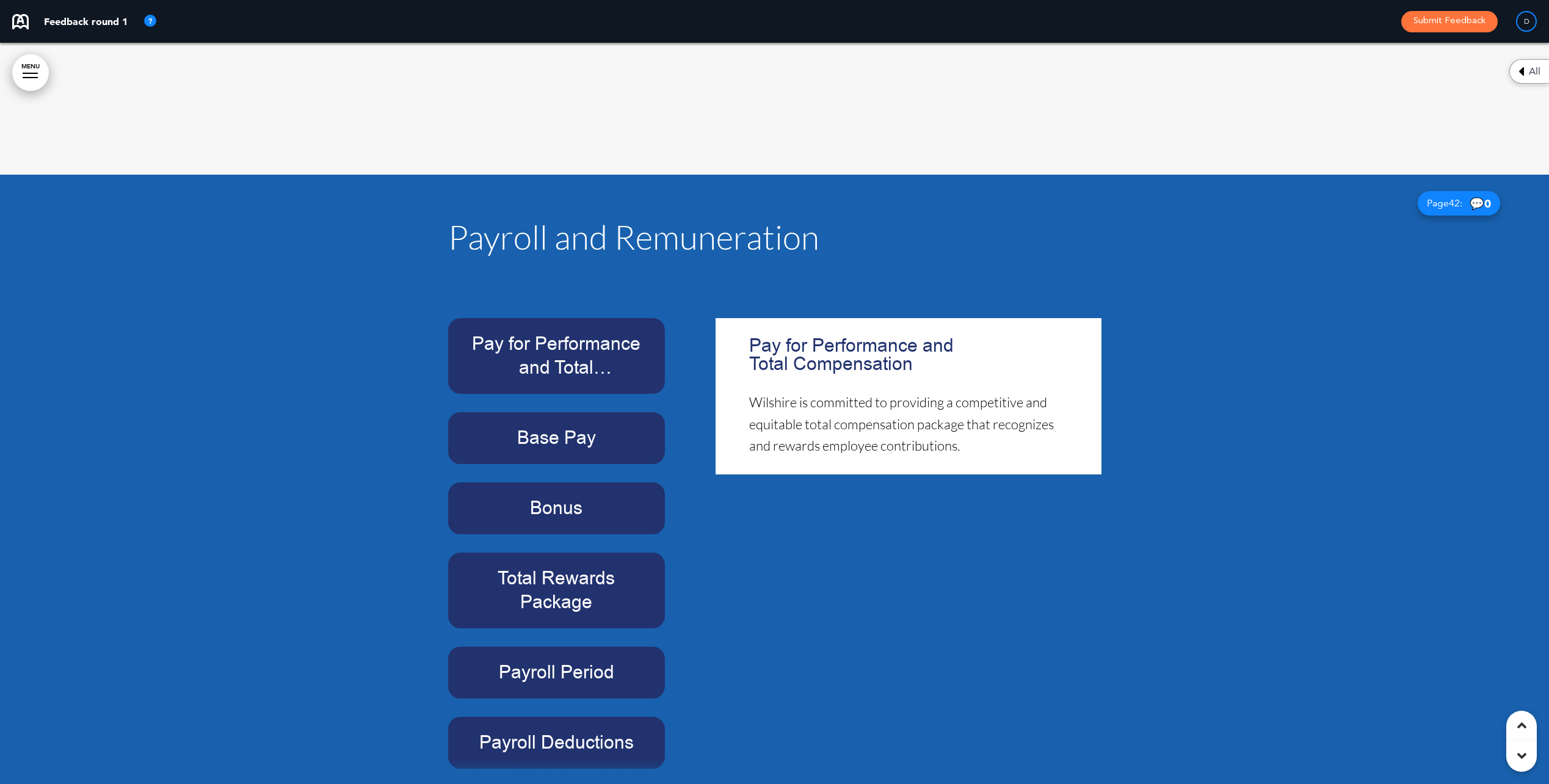
scroll to position [32355, 0]
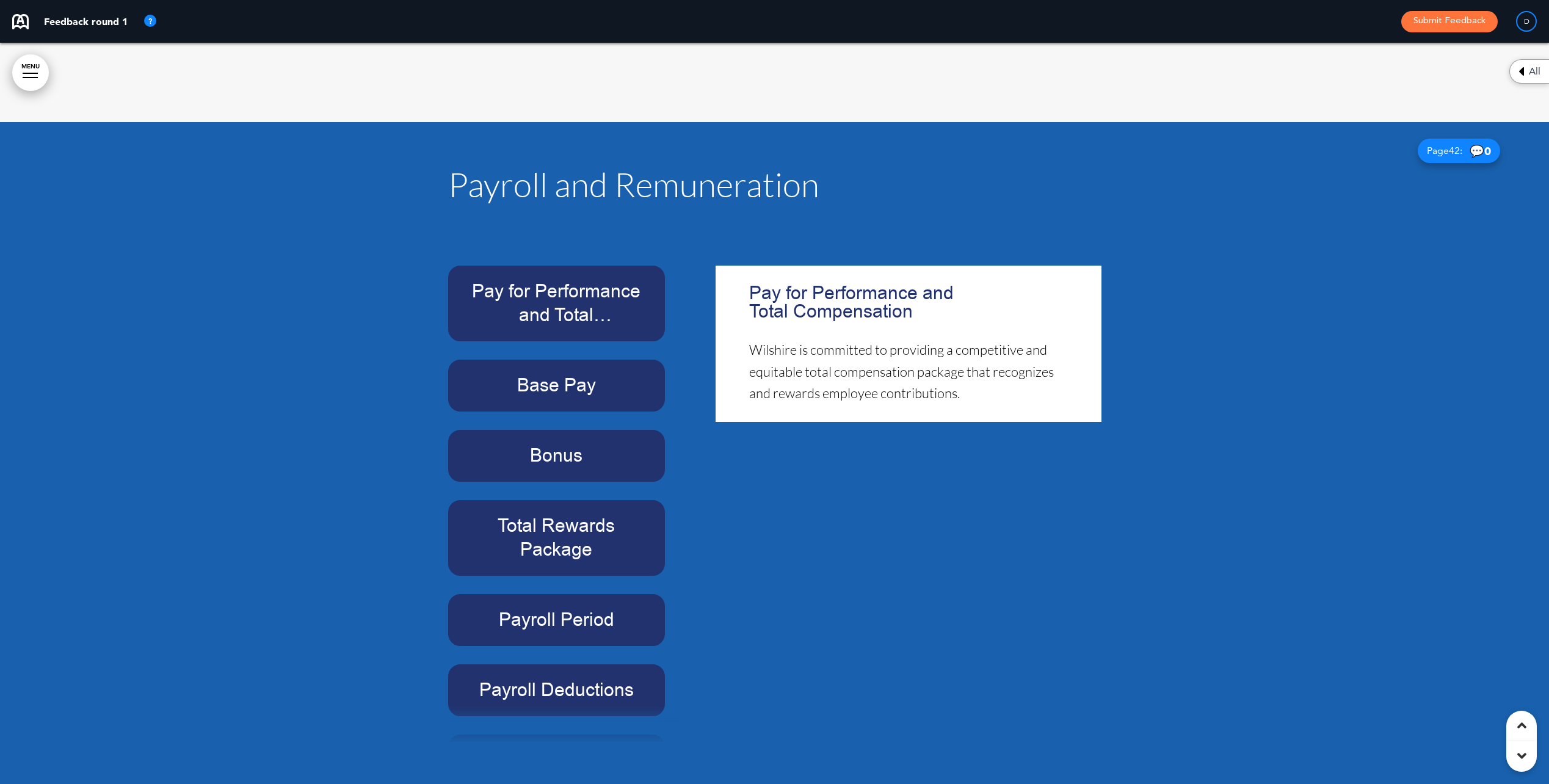
click at [585, 360] on div "Base Pay" at bounding box center [557, 385] width 217 height 52
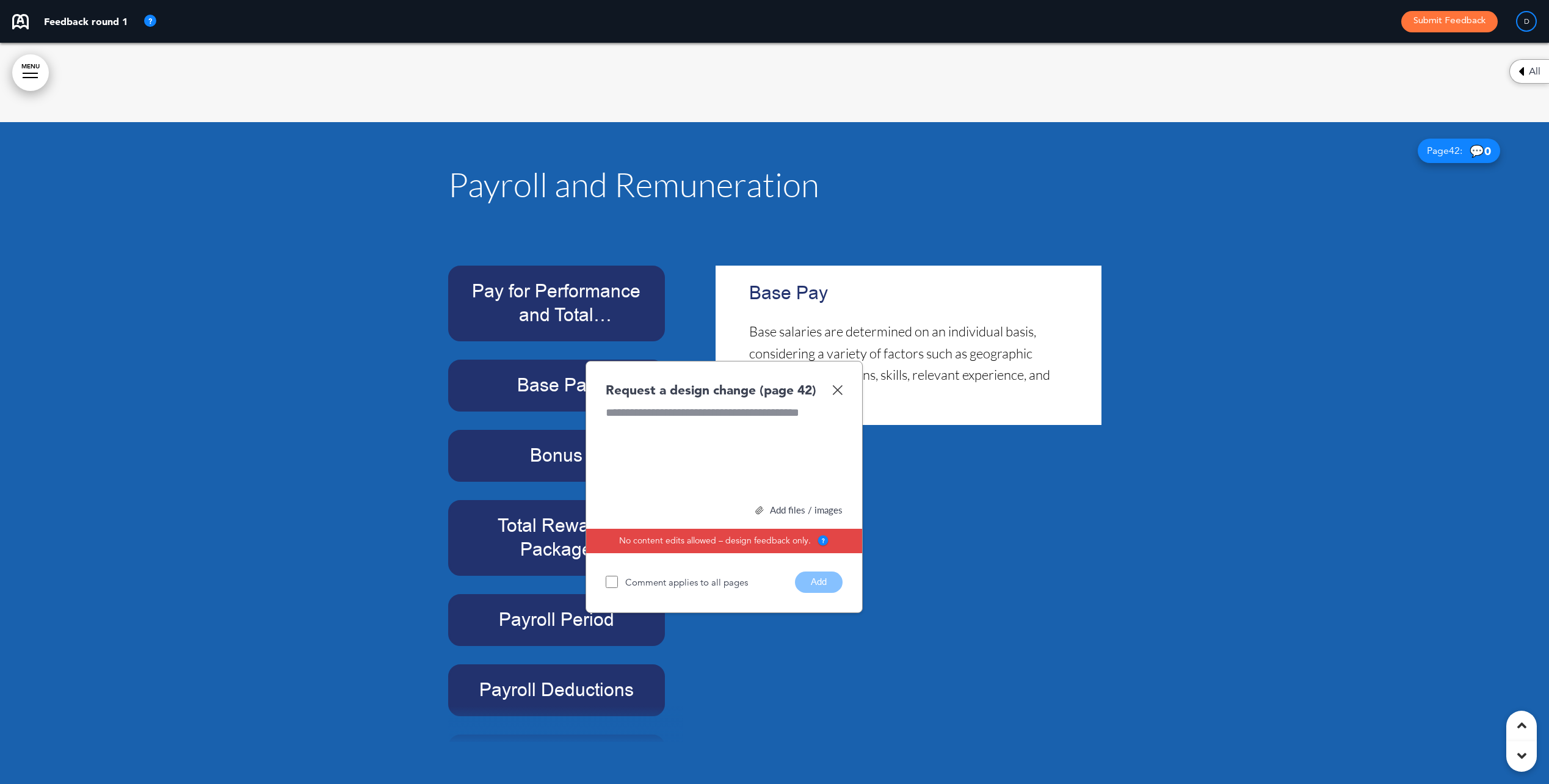
click at [555, 444] on h6 "Bonus" at bounding box center [557, 456] width 189 height 24
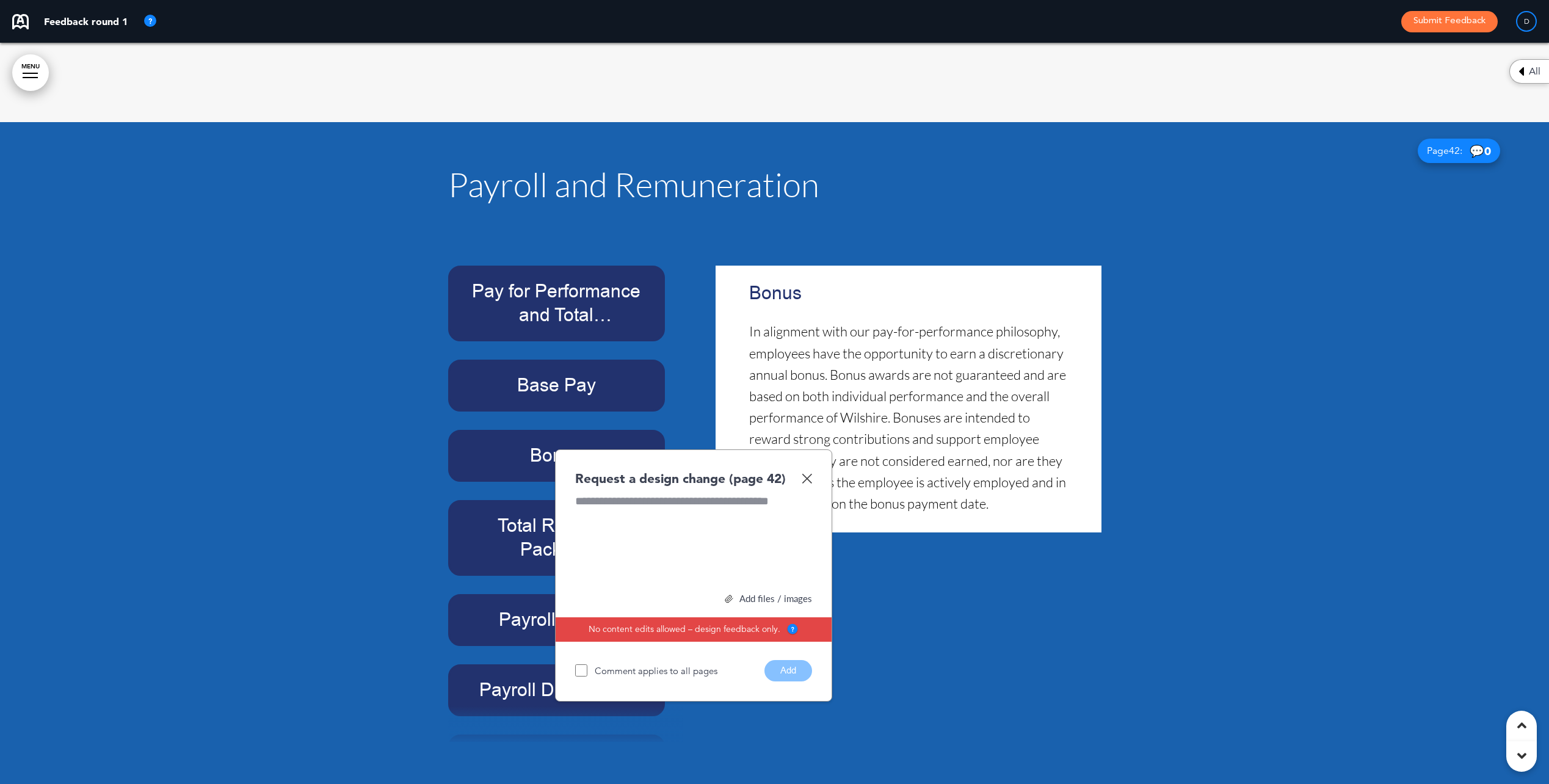
click at [805, 473] on img at bounding box center [807, 478] width 11 height 11
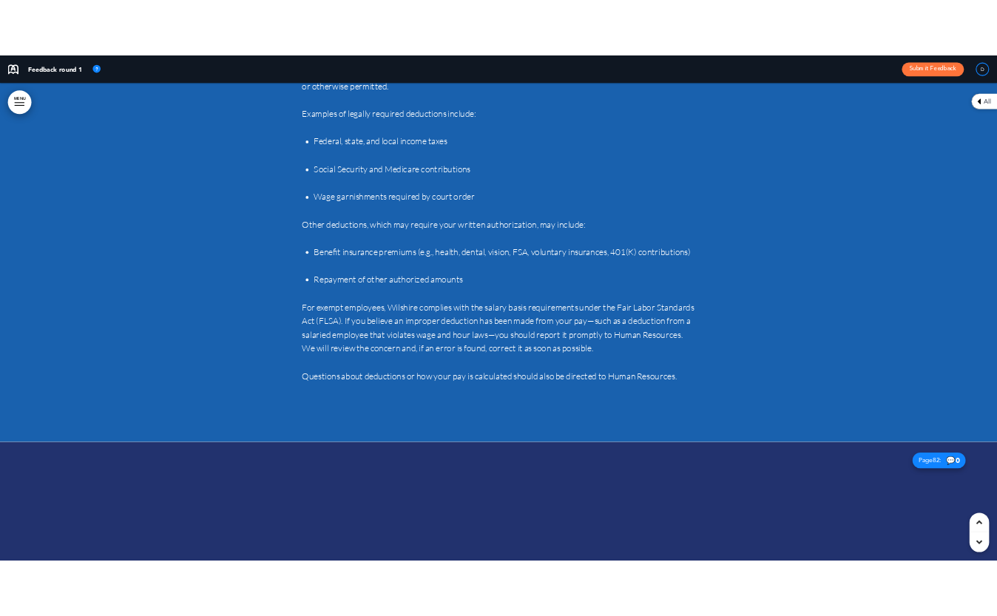
scroll to position [55650, 0]
